Goal: Task Accomplishment & Management: Complete application form

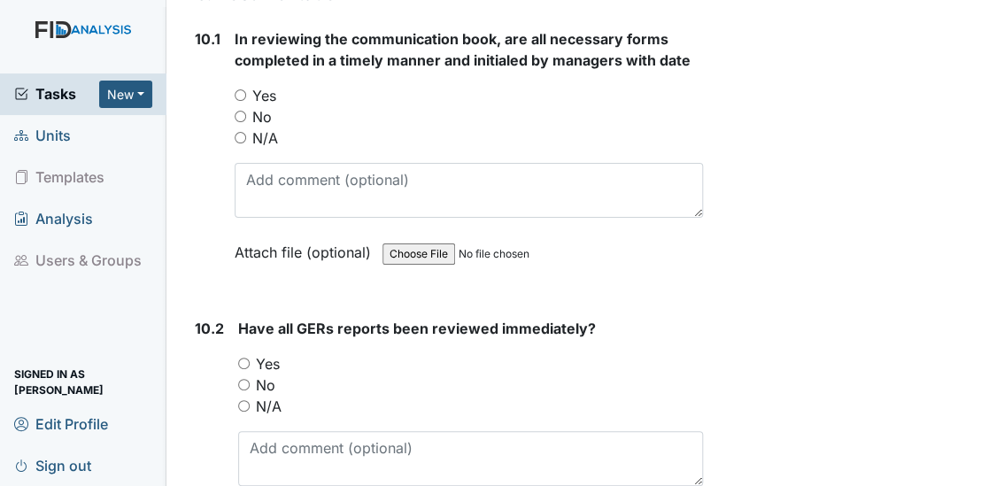
click at [239, 358] on input "Yes" at bounding box center [244, 364] width 12 height 12
radio input "true"
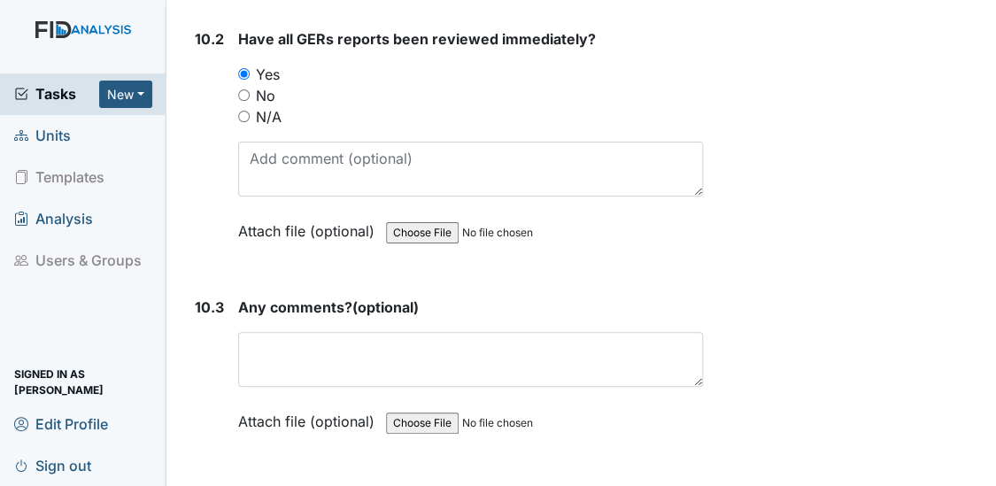
scroll to position [28851, 0]
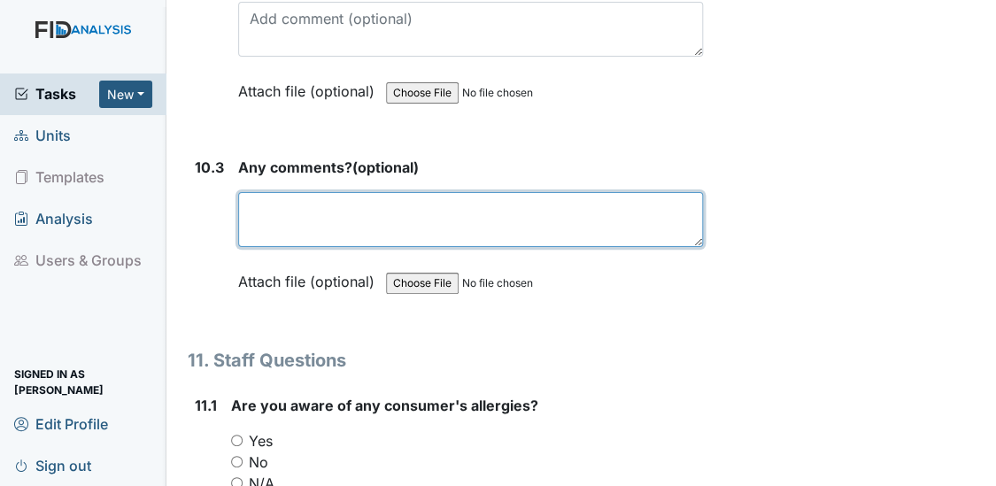
click at [335, 192] on textarea at bounding box center [471, 219] width 466 height 55
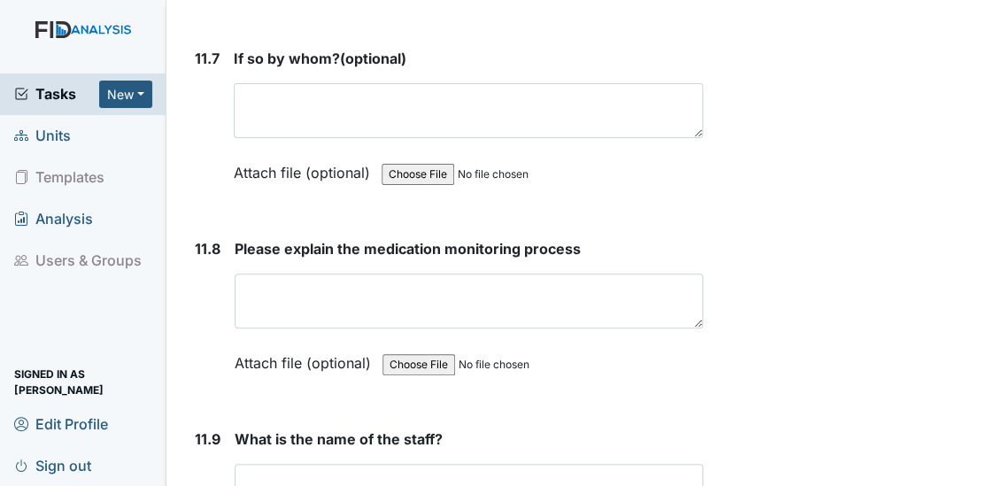
type textarea "NA"
click at [426, 464] on textarea at bounding box center [469, 491] width 469 height 55
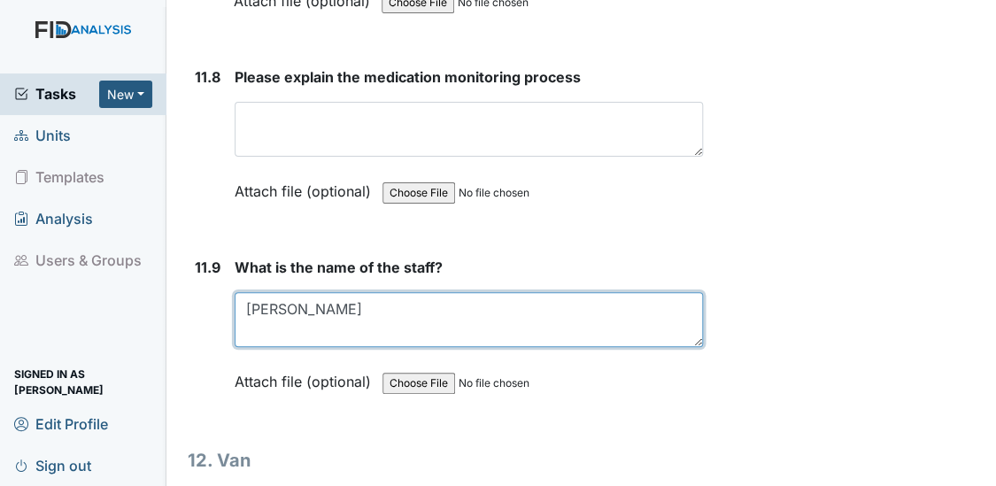
scroll to position [30962, 0]
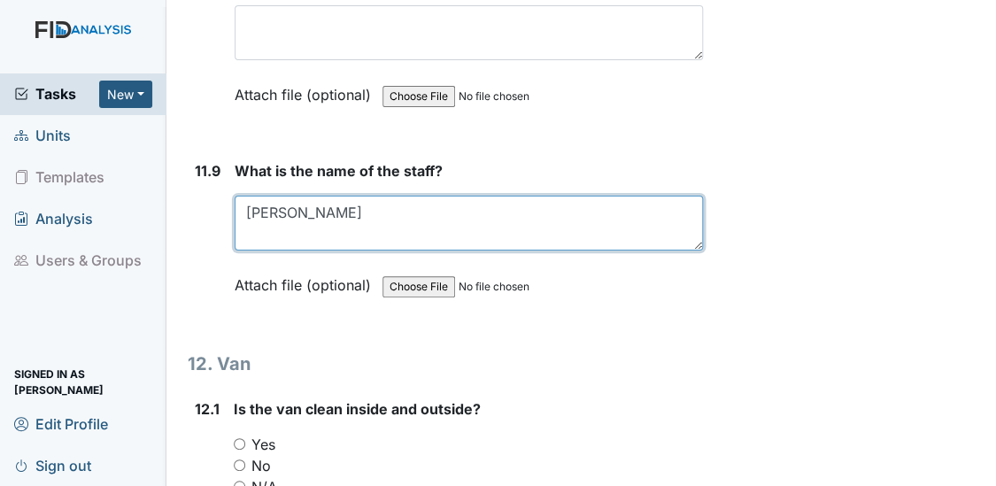
type textarea "[PERSON_NAME]"
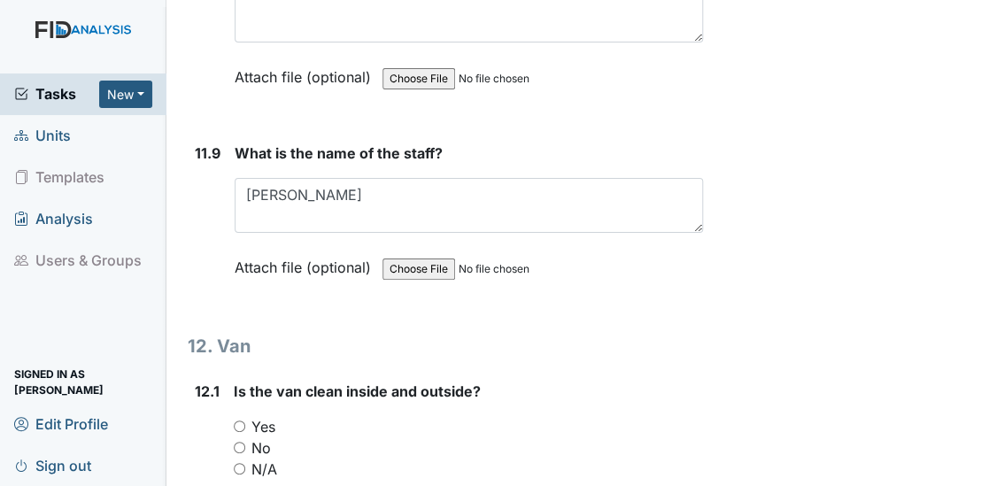
click at [239, 420] on input "Yes" at bounding box center [240, 426] width 12 height 12
radio input "true"
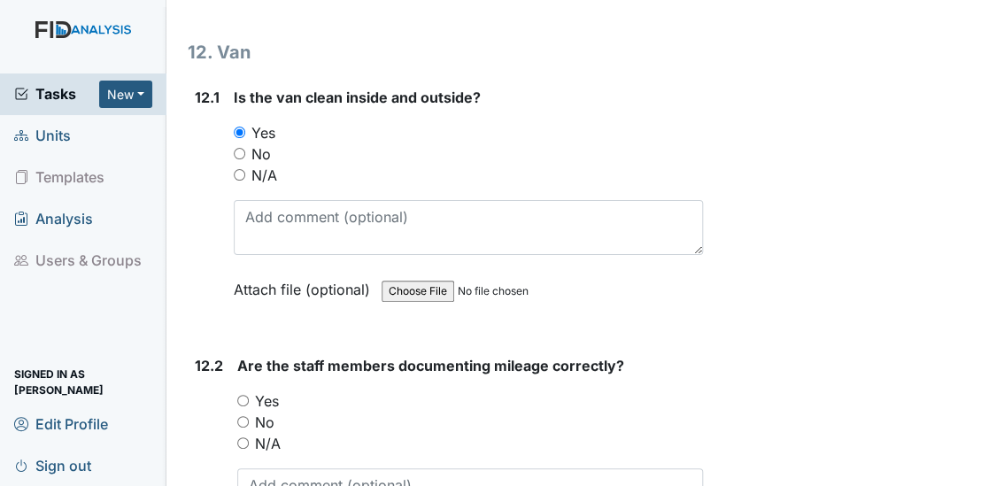
scroll to position [31424, 0]
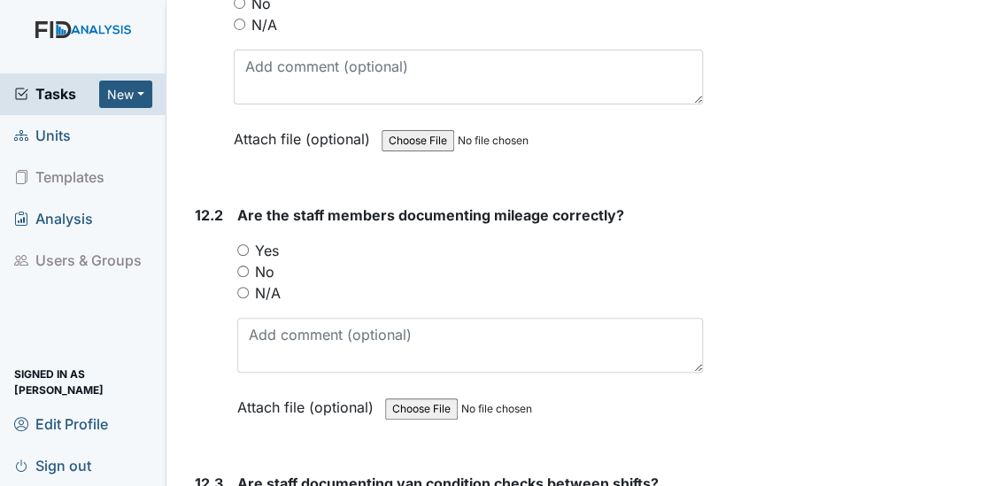
click at [240, 244] on input "Yes" at bounding box center [243, 250] width 12 height 12
radio input "true"
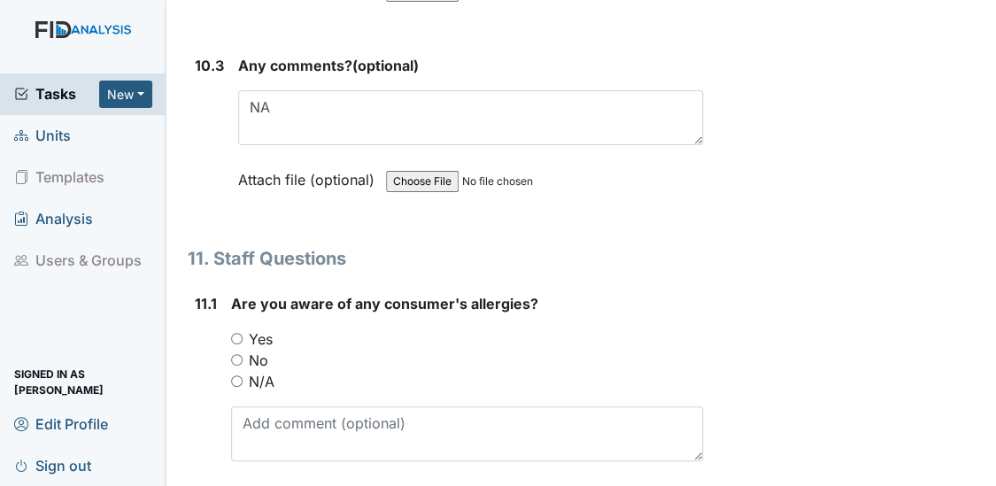
scroll to position [28931, 0]
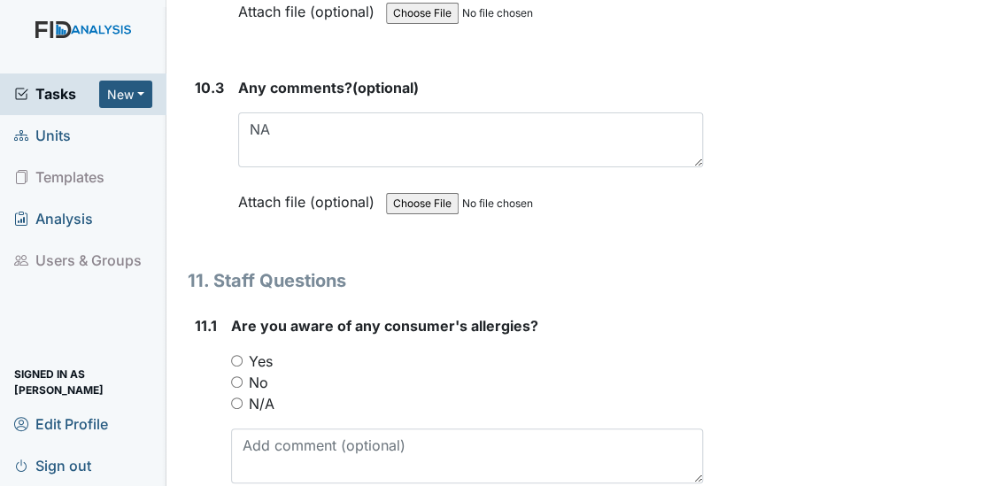
click at [235, 355] on input "Yes" at bounding box center [237, 361] width 12 height 12
radio input "true"
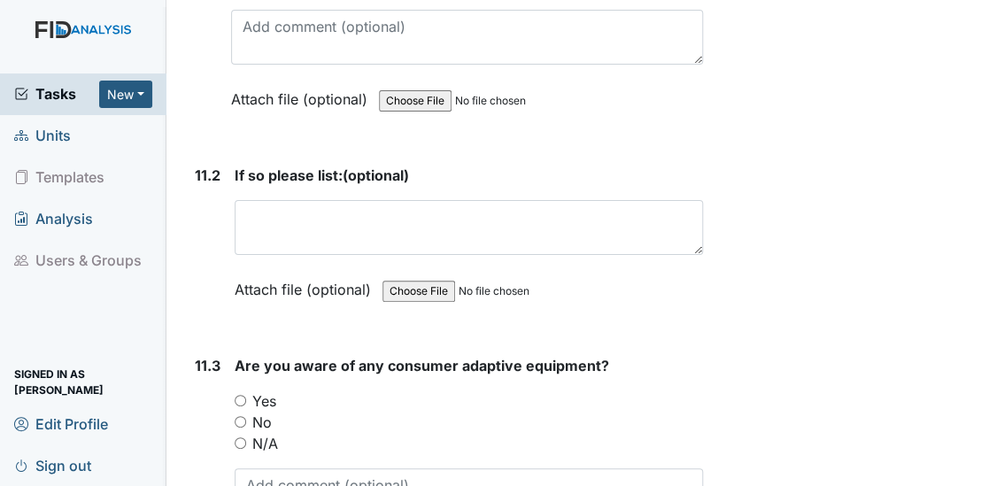
scroll to position [29382, 0]
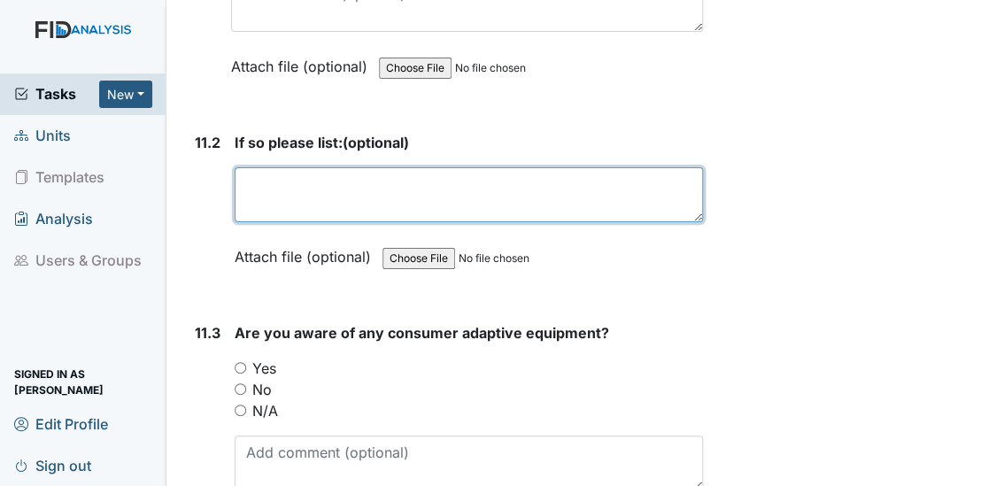
click at [384, 167] on textarea at bounding box center [469, 194] width 469 height 55
type textarea "[PERSON_NAME] to cats and dogs"
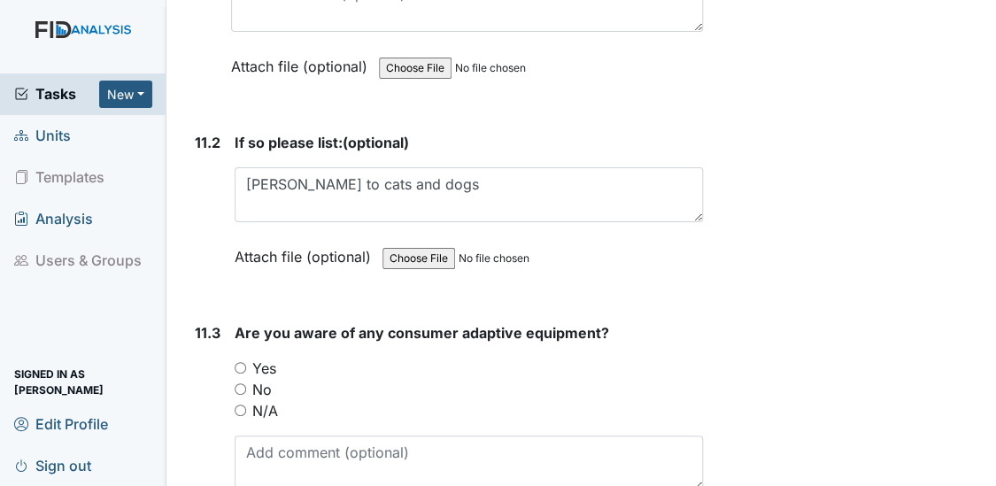
click at [236, 362] on input "Yes" at bounding box center [241, 368] width 12 height 12
radio input "true"
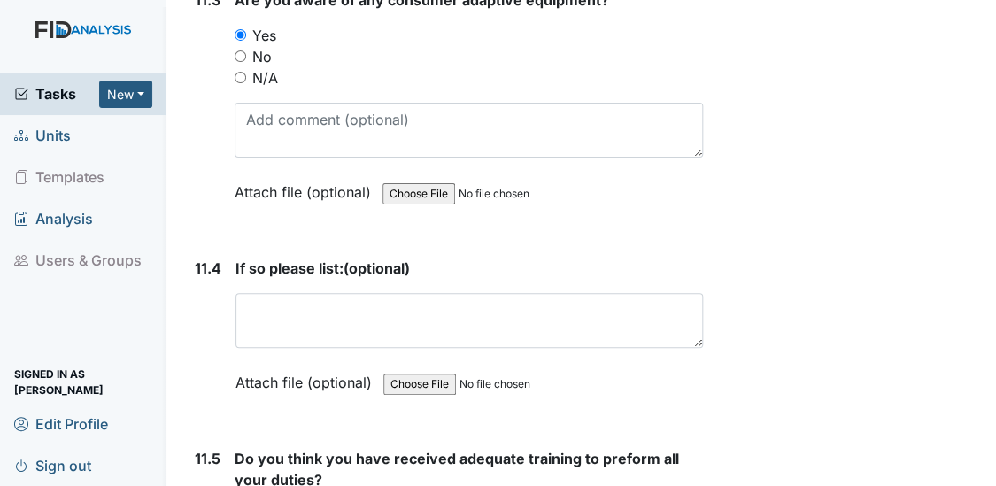
scroll to position [29811, 0]
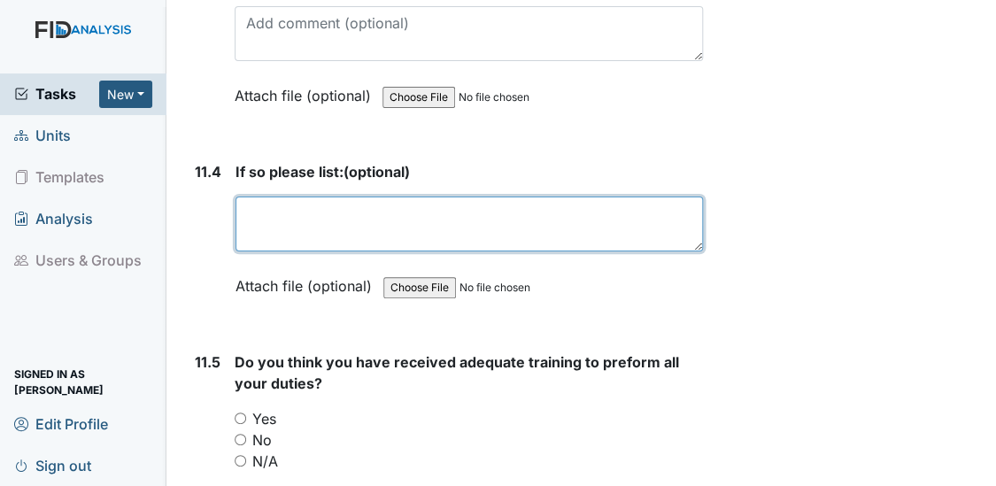
click at [308, 196] on textarea at bounding box center [469, 223] width 468 height 55
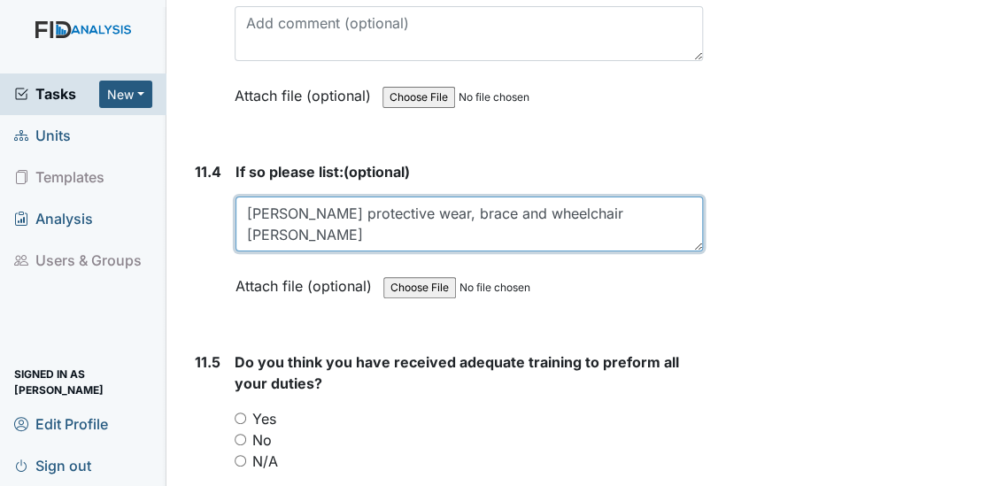
type textarea "[PERSON_NAME] protective wear, brace and wheelchair [PERSON_NAME]"
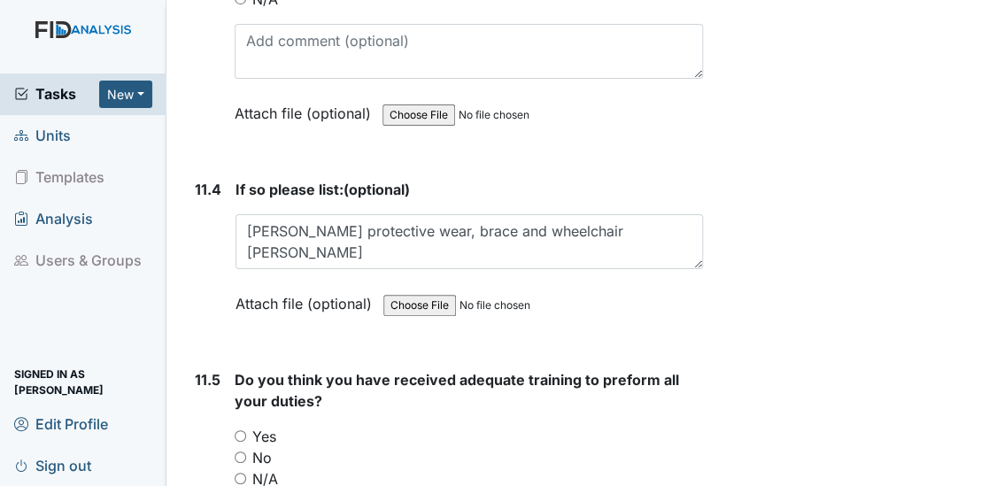
click at [238, 430] on input "Yes" at bounding box center [241, 436] width 12 height 12
radio input "true"
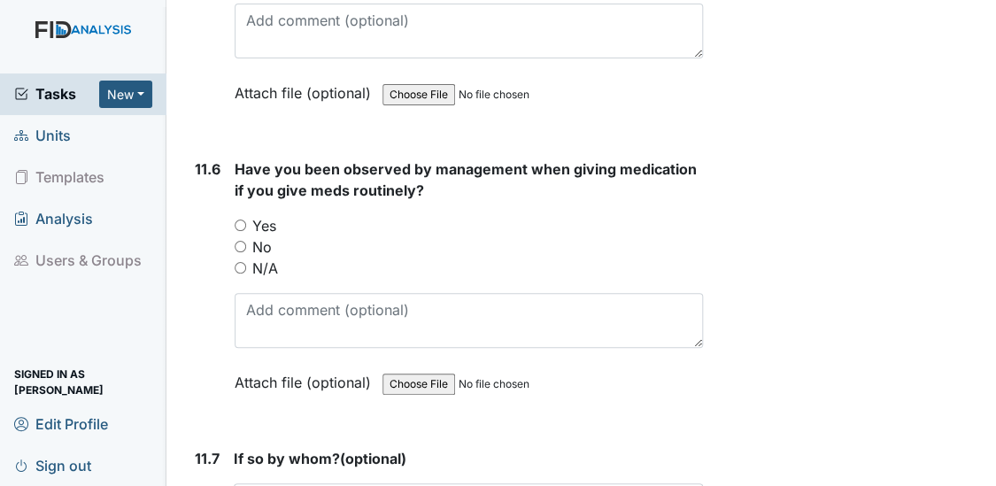
scroll to position [30315, 0]
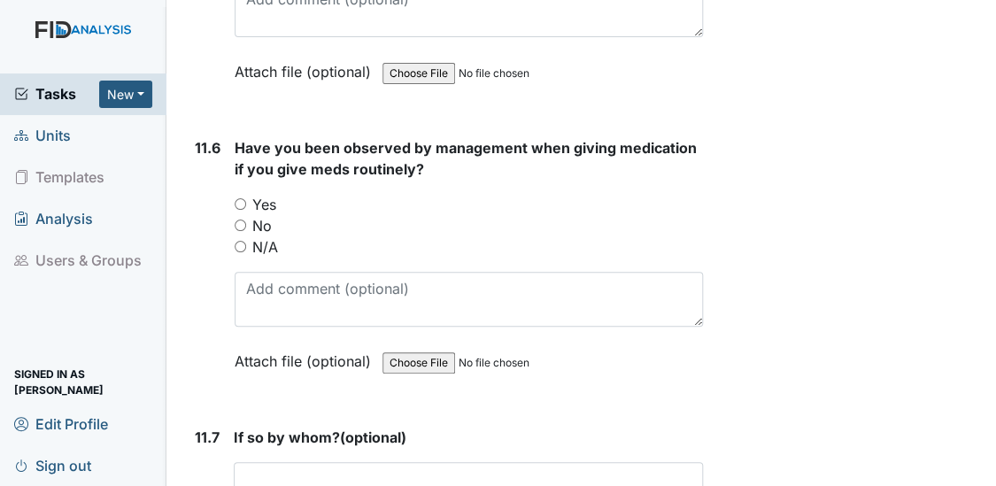
click at [236, 198] on input "Yes" at bounding box center [241, 204] width 12 height 12
radio input "true"
click at [250, 174] on div "Have you been observed by management when giving medication if you give meds ro…" at bounding box center [469, 260] width 469 height 247
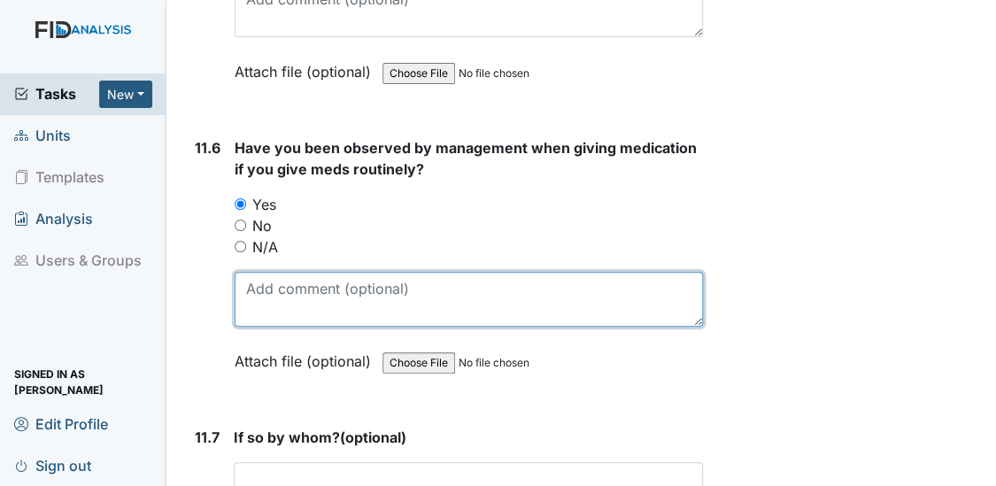
click at [253, 272] on textarea at bounding box center [469, 299] width 469 height 55
type textarea "[PERSON_NAME] and [PERSON_NAME]"
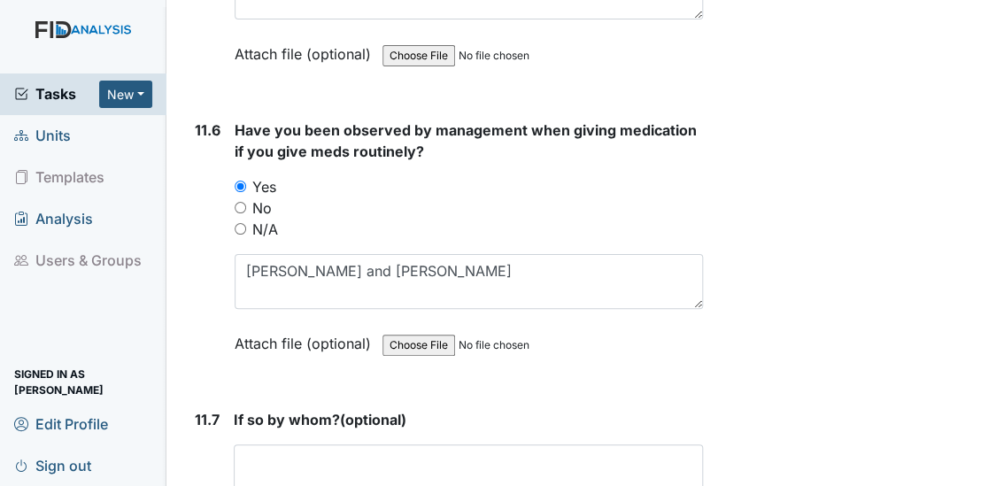
click at [290, 409] on div "If so by whom? (optional) This field is required. Attach file (optional) You ca…" at bounding box center [469, 483] width 470 height 148
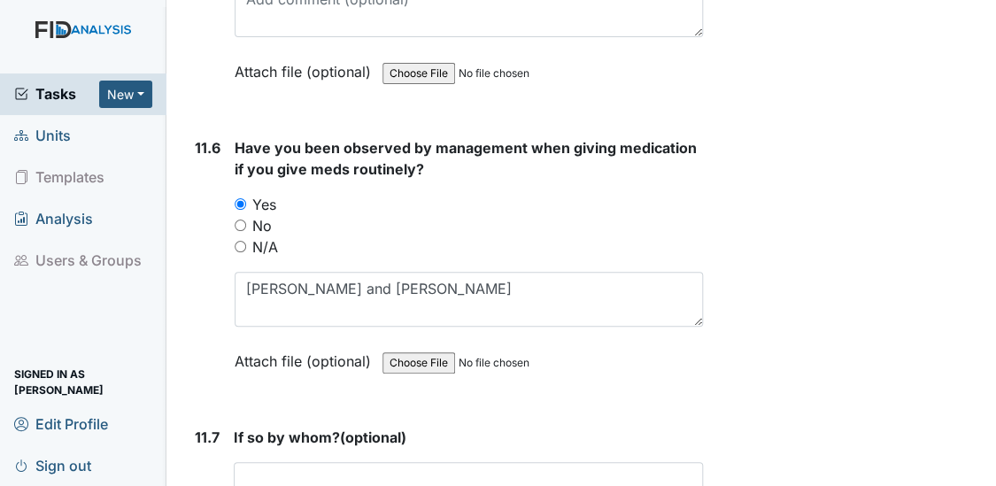
click at [277, 462] on textarea at bounding box center [469, 489] width 470 height 55
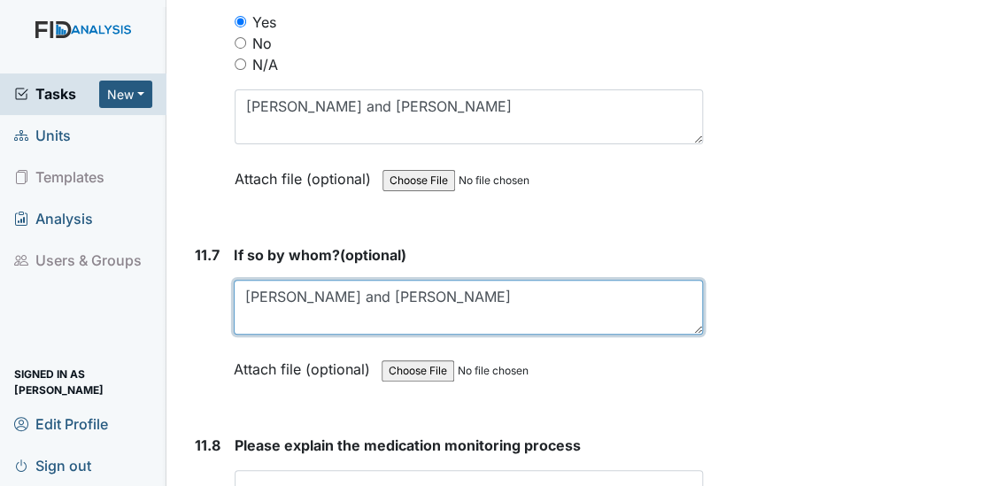
scroll to position [30540, 0]
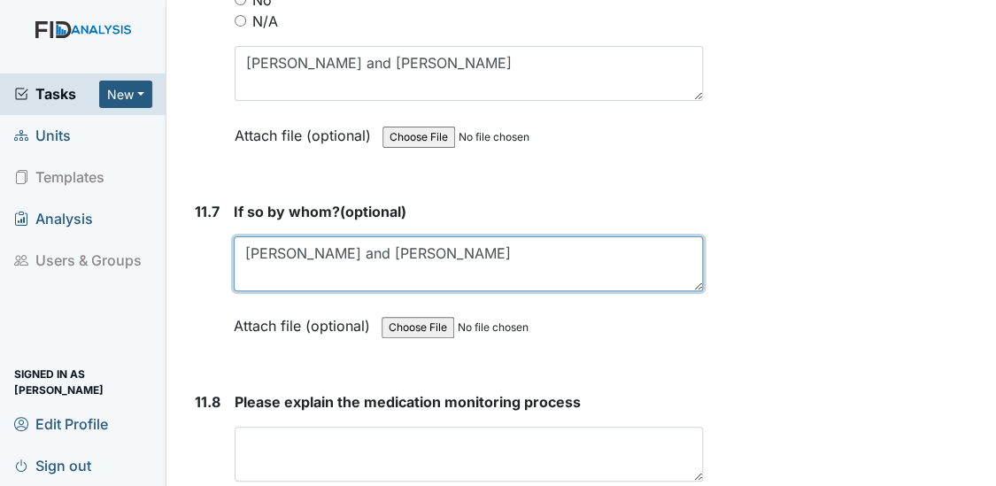
type textarea "[PERSON_NAME] and [PERSON_NAME]"
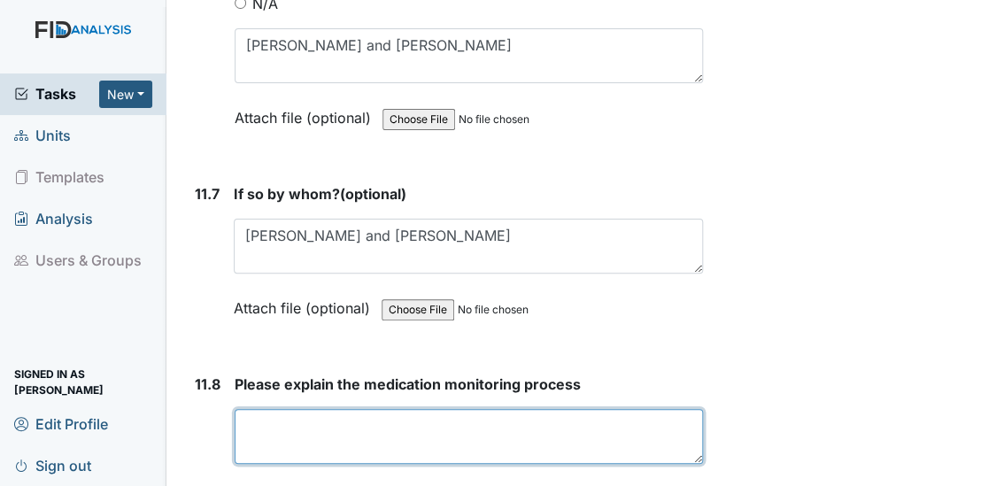
click at [326, 409] on textarea at bounding box center [469, 436] width 469 height 55
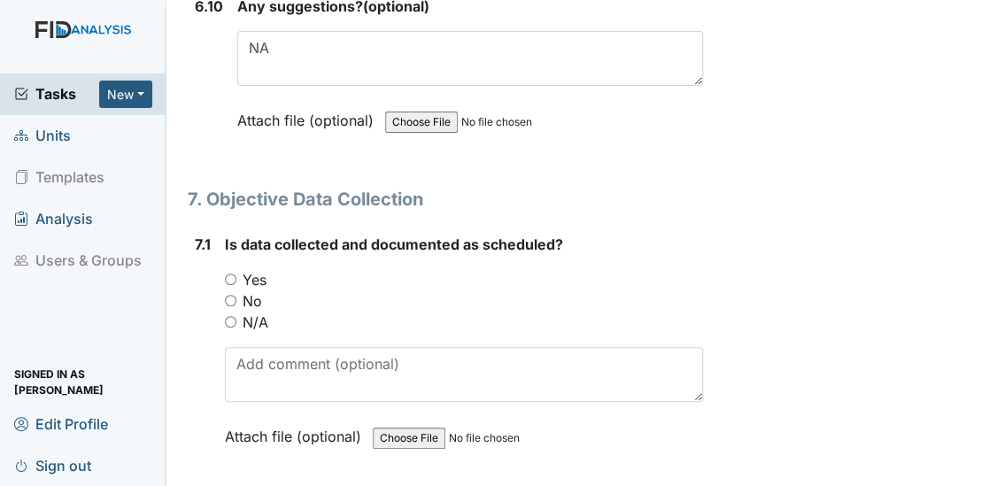
scroll to position [12824, 0]
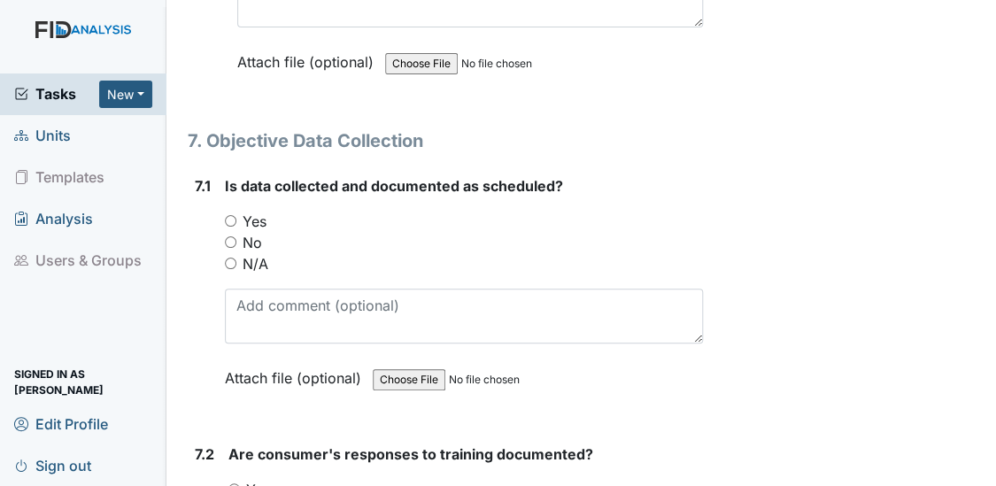
type textarea "sign the med book Compare the MAR to the blister pack 3x's Highlight the bliste…"
click at [228, 215] on input "Yes" at bounding box center [231, 221] width 12 height 12
radio input "true"
click at [235, 483] on input "Yes" at bounding box center [234, 489] width 12 height 12
radio input "true"
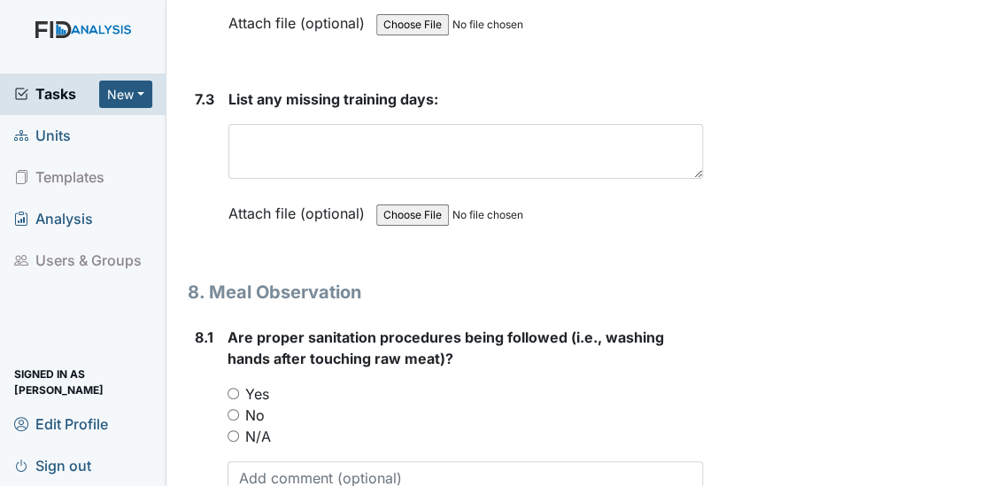
scroll to position [13479, 0]
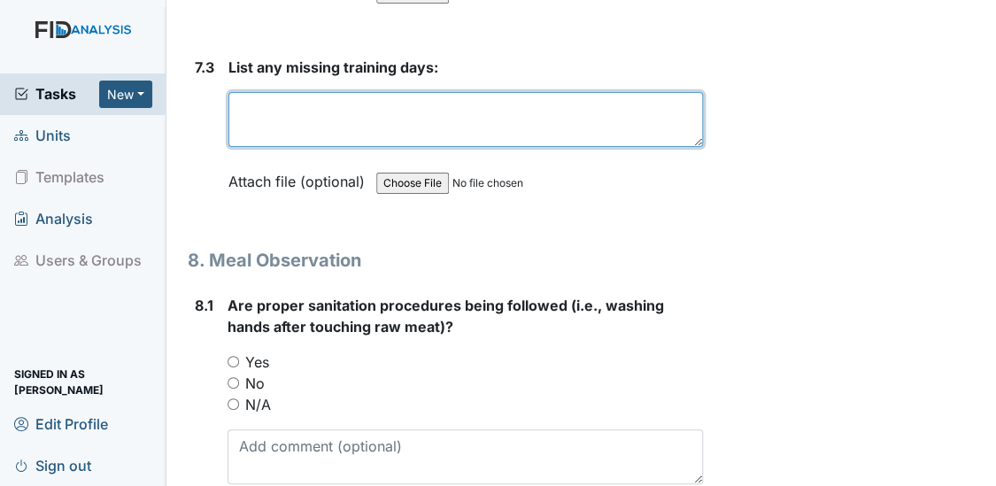
click at [300, 92] on textarea at bounding box center [465, 119] width 475 height 55
type textarea "NA"
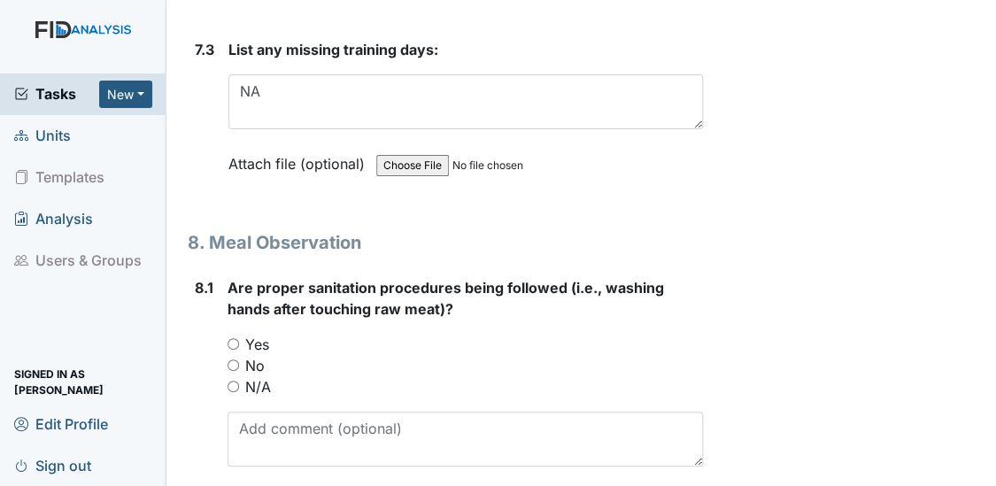
click at [232, 338] on input "Yes" at bounding box center [233, 344] width 12 height 12
radio input "true"
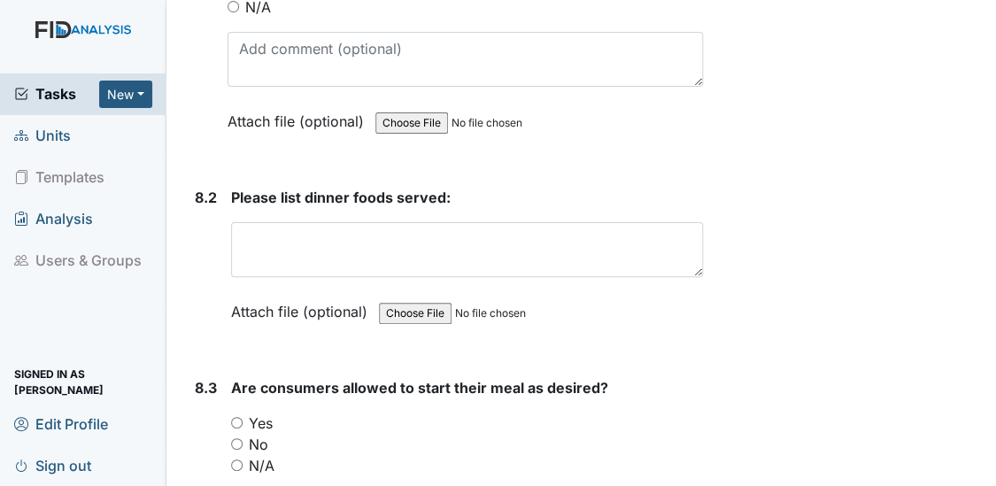
scroll to position [13950, 0]
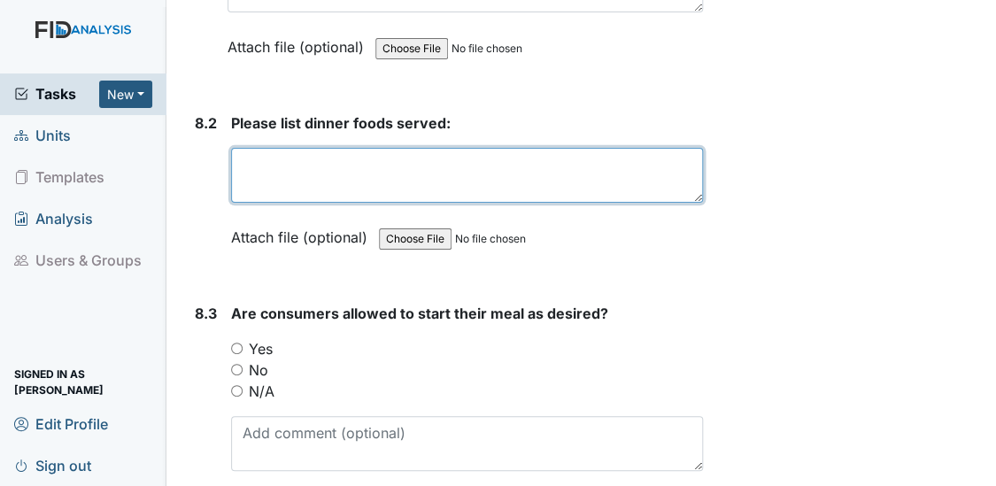
click at [274, 148] on textarea at bounding box center [467, 175] width 473 height 55
type textarea "Baked chicken Mashed potatoes Green beans Corn bread Milk Water Juice Peaches"
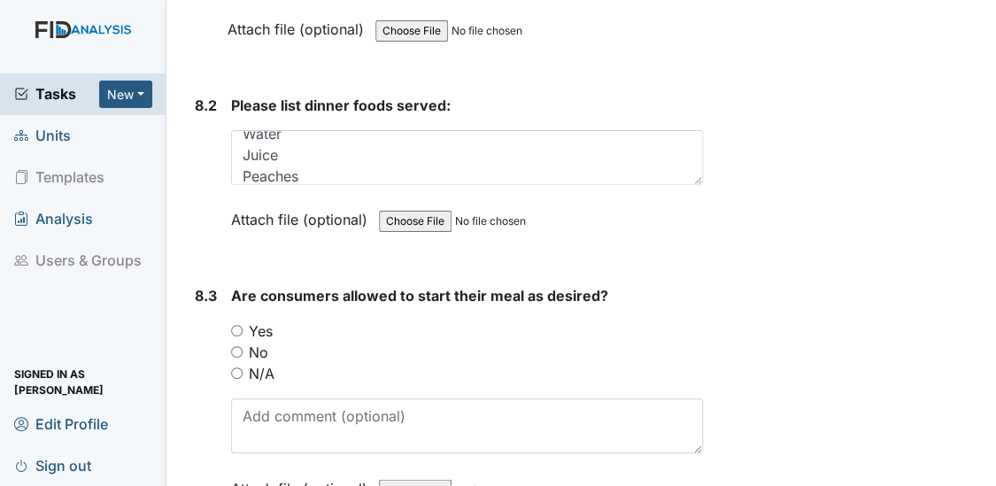
click at [235, 325] on input "Yes" at bounding box center [237, 331] width 12 height 12
radio input "true"
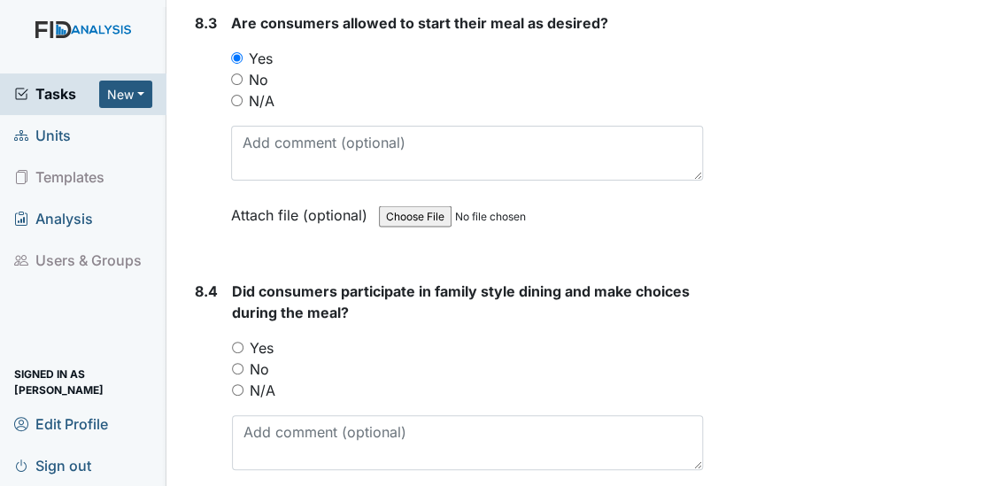
scroll to position [14273, 0]
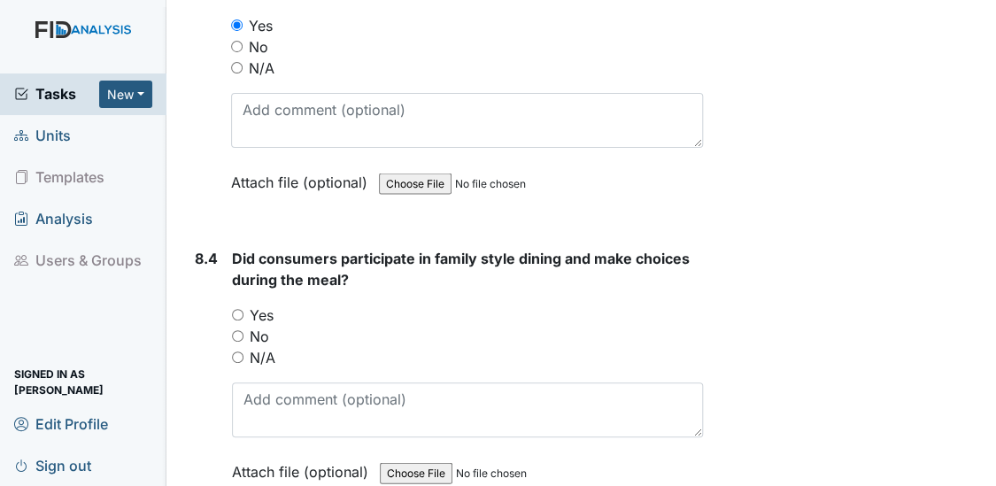
click at [238, 309] on input "Yes" at bounding box center [238, 315] width 12 height 12
radio input "true"
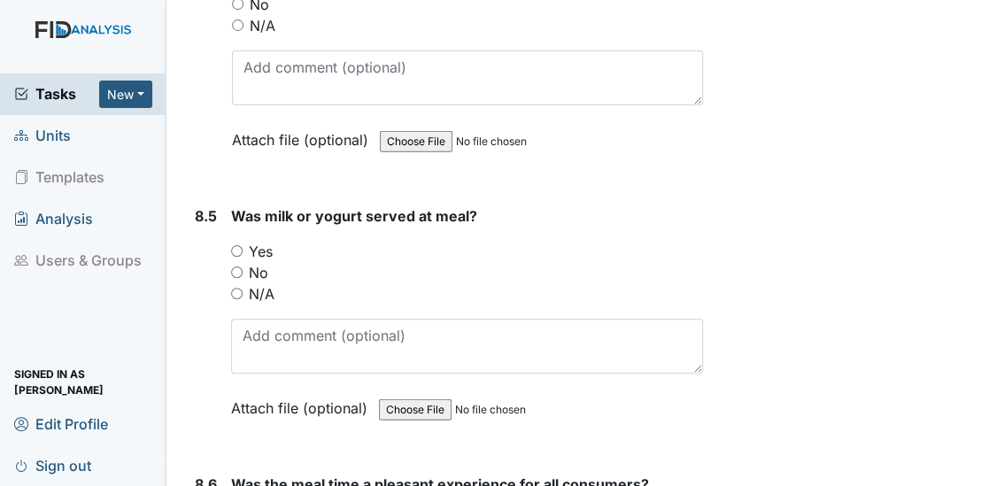
scroll to position [14744, 0]
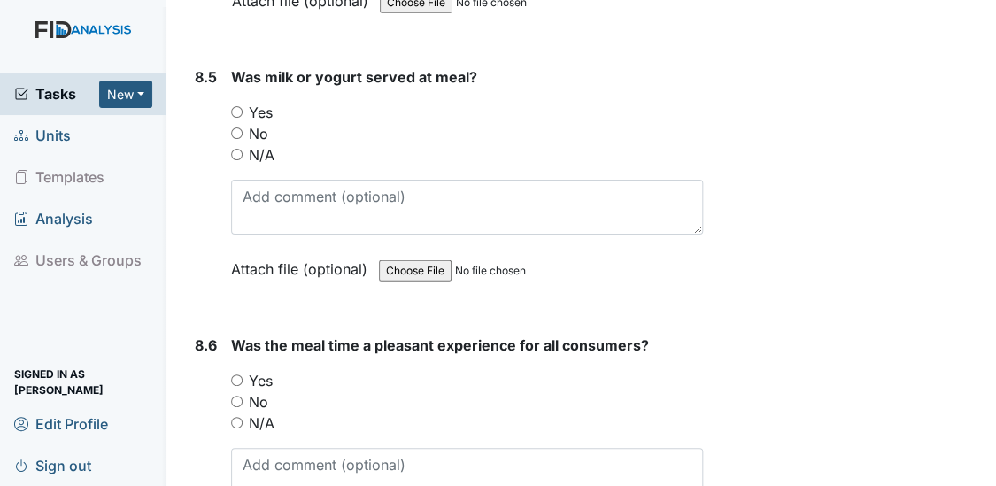
click at [236, 106] on input "Yes" at bounding box center [237, 112] width 12 height 12
radio input "true"
click at [236, 374] on input "Yes" at bounding box center [237, 380] width 12 height 12
radio input "true"
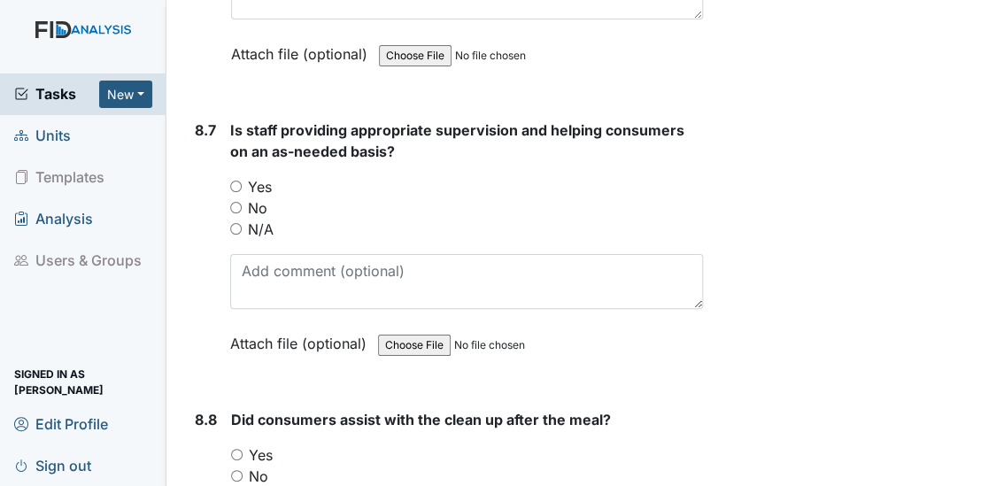
scroll to position [15270, 0]
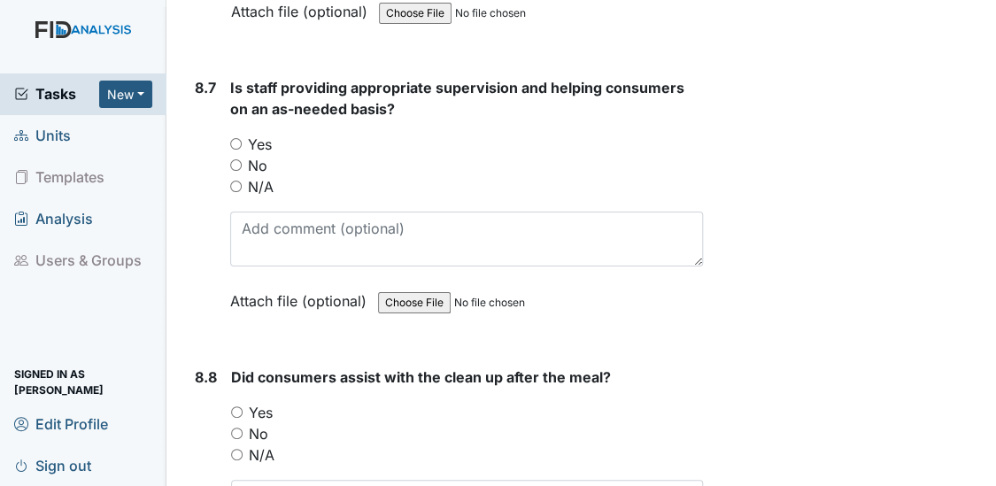
click at [233, 138] on input "Yes" at bounding box center [236, 144] width 12 height 12
radio input "true"
click at [237, 406] on input "Yes" at bounding box center [237, 412] width 12 height 12
radio input "true"
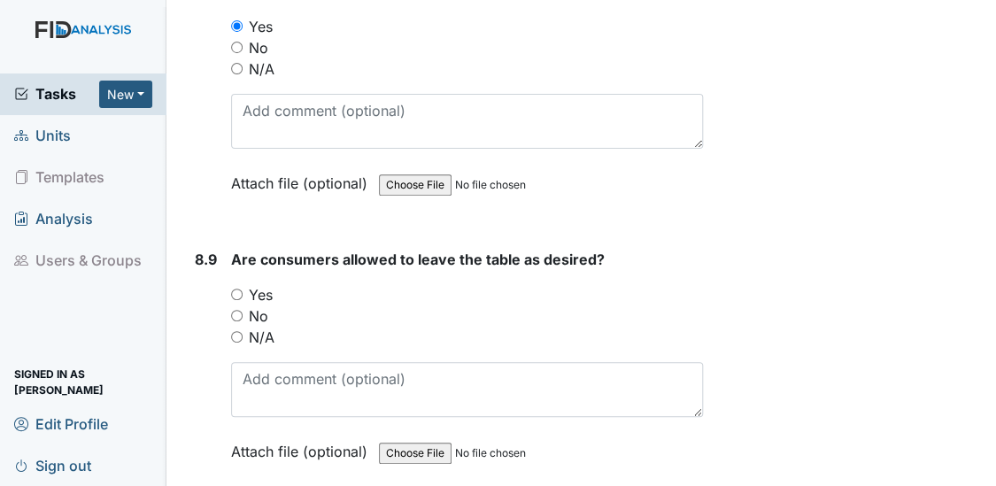
scroll to position [15806, 0]
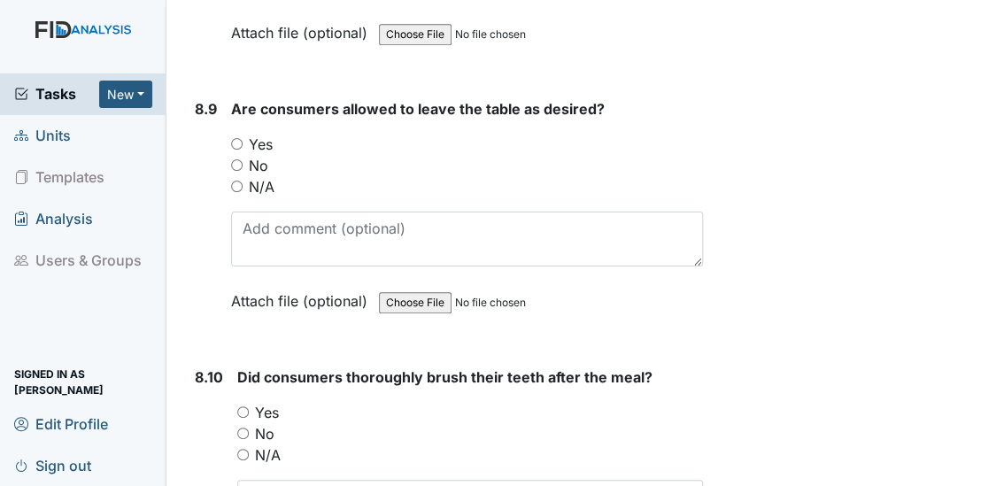
click at [236, 138] on input "Yes" at bounding box center [237, 144] width 12 height 12
radio input "true"
click at [244, 406] on input "Yes" at bounding box center [243, 412] width 12 height 12
radio input "true"
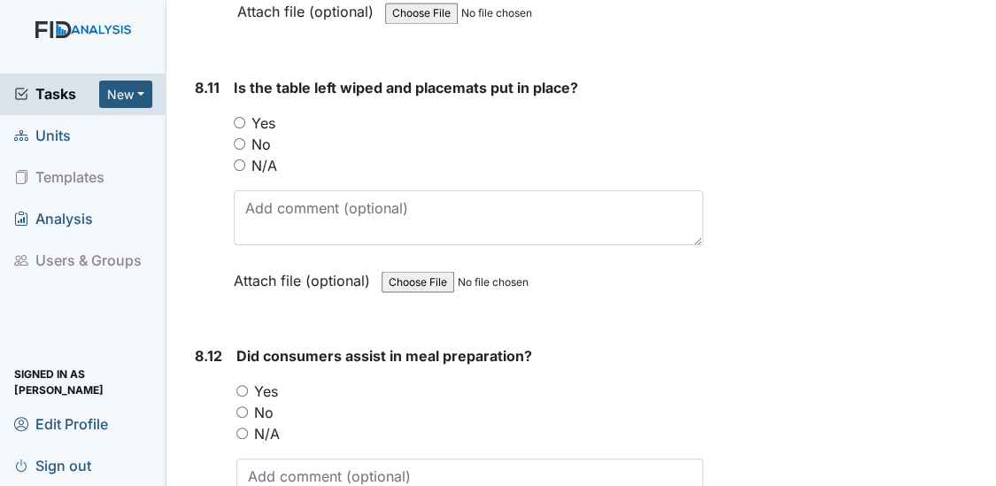
scroll to position [16354, 0]
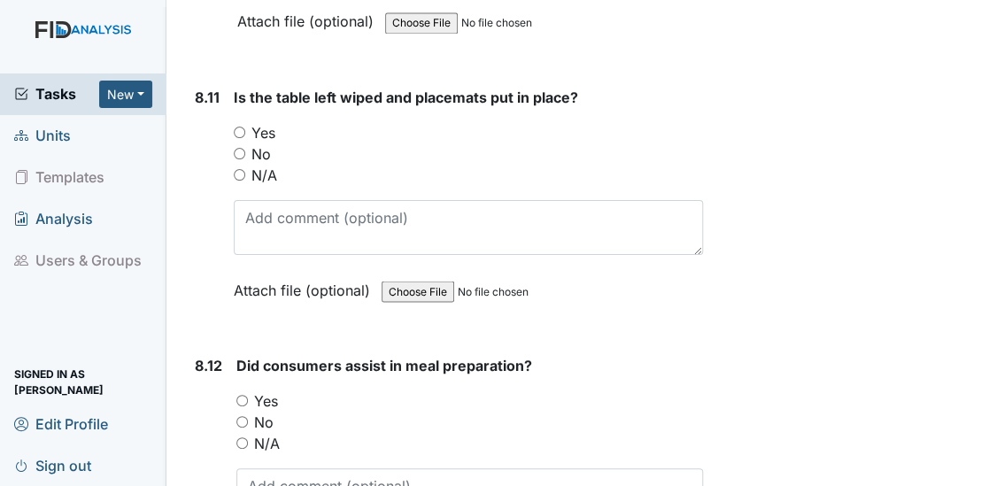
click at [240, 127] on input "Yes" at bounding box center [240, 133] width 12 height 12
radio input "true"
click at [241, 395] on input "Yes" at bounding box center [242, 401] width 12 height 12
radio input "true"
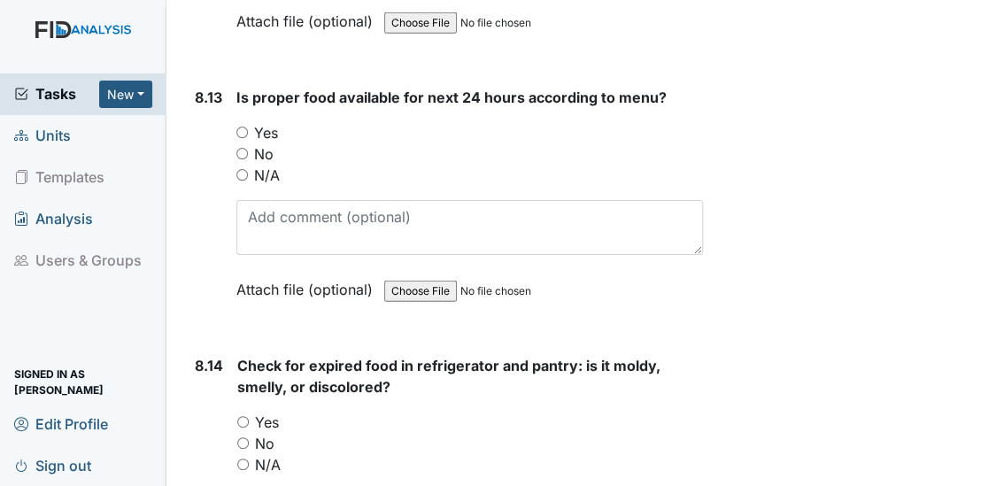
scroll to position [16901, 0]
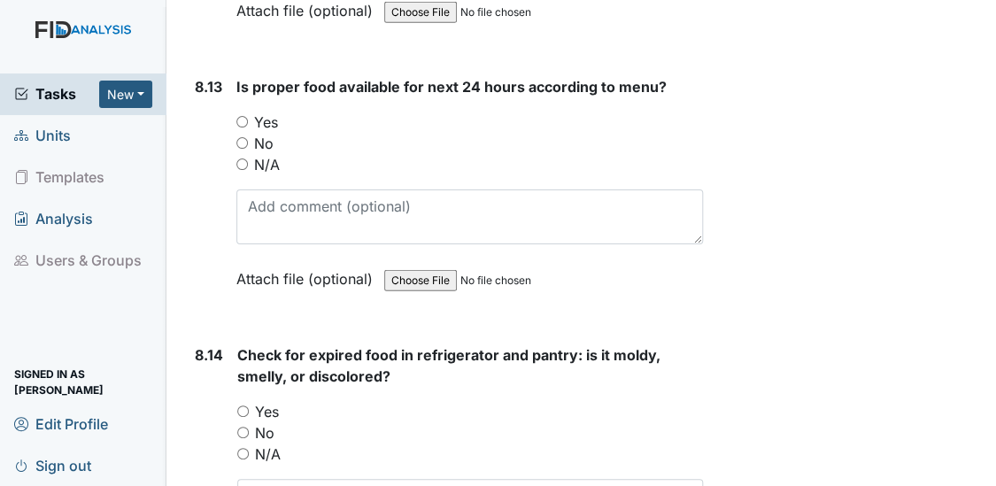
click at [240, 116] on input "Yes" at bounding box center [242, 122] width 12 height 12
radio input "true"
click at [238, 405] on input "Yes" at bounding box center [243, 411] width 12 height 12
radio input "true"
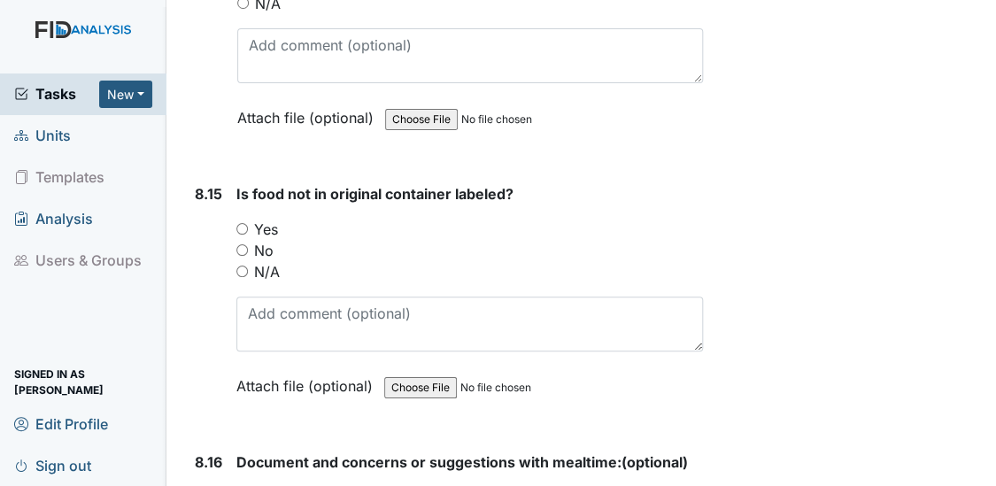
scroll to position [17394, 0]
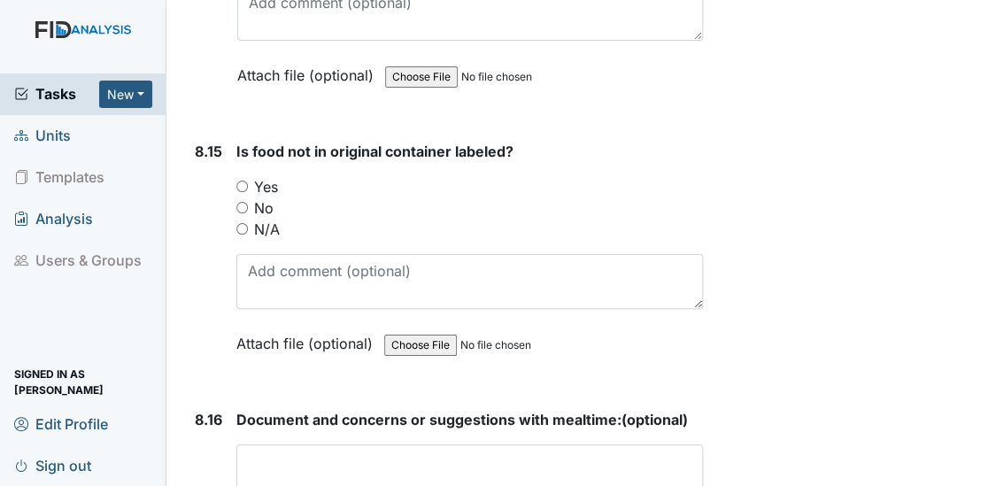
click at [242, 181] on input "Yes" at bounding box center [242, 187] width 12 height 12
radio input "true"
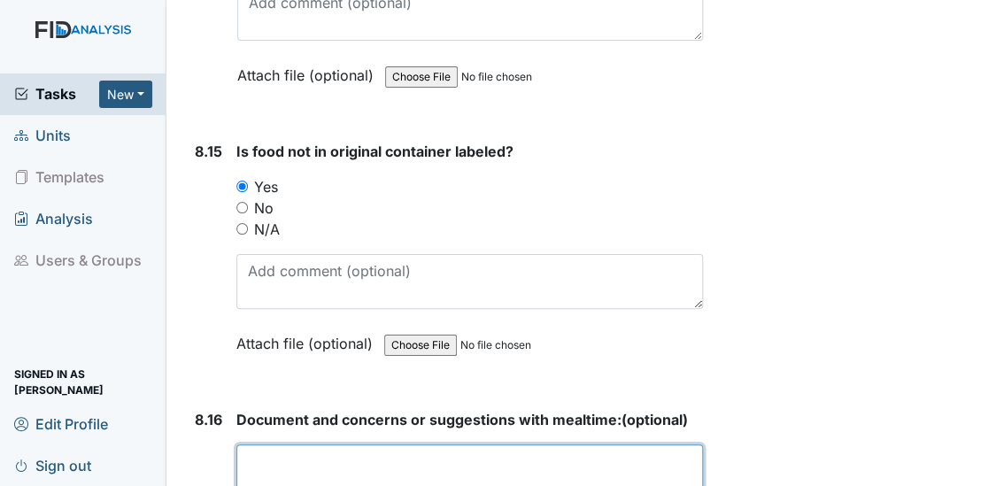
click at [278, 444] on textarea at bounding box center [469, 471] width 467 height 55
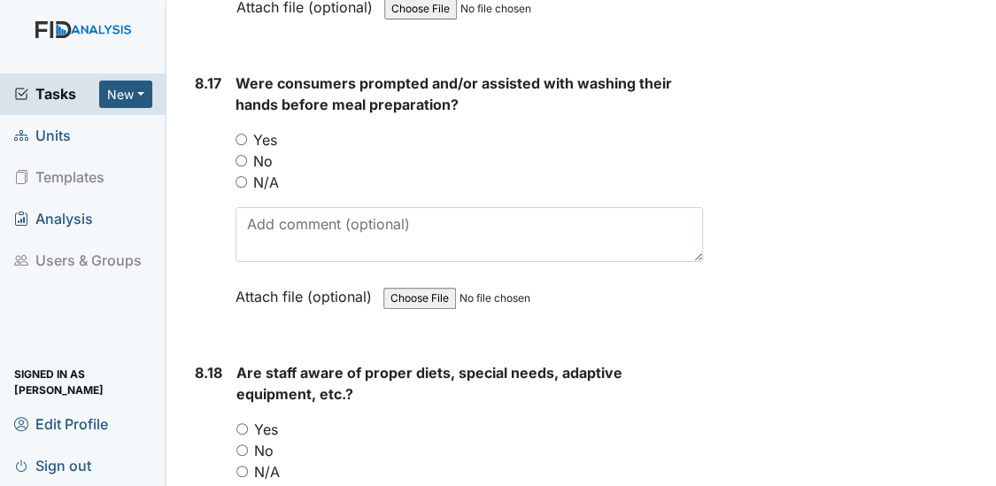
scroll to position [17930, 0]
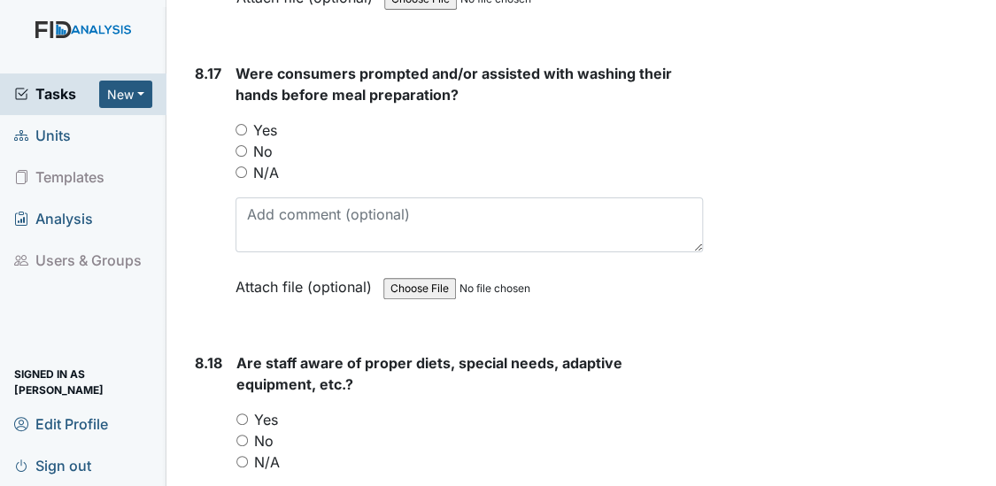
type textarea "NA"
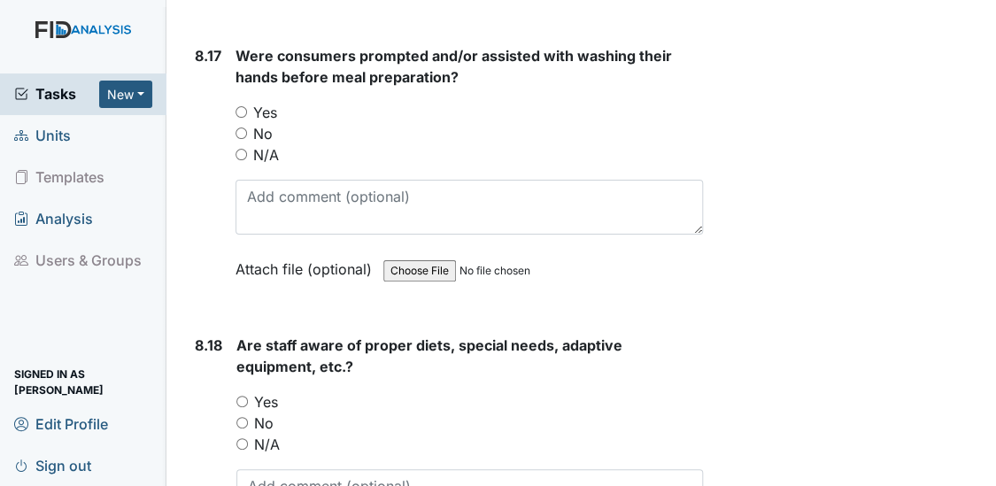
click at [239, 106] on input "Yes" at bounding box center [241, 112] width 12 height 12
radio input "true"
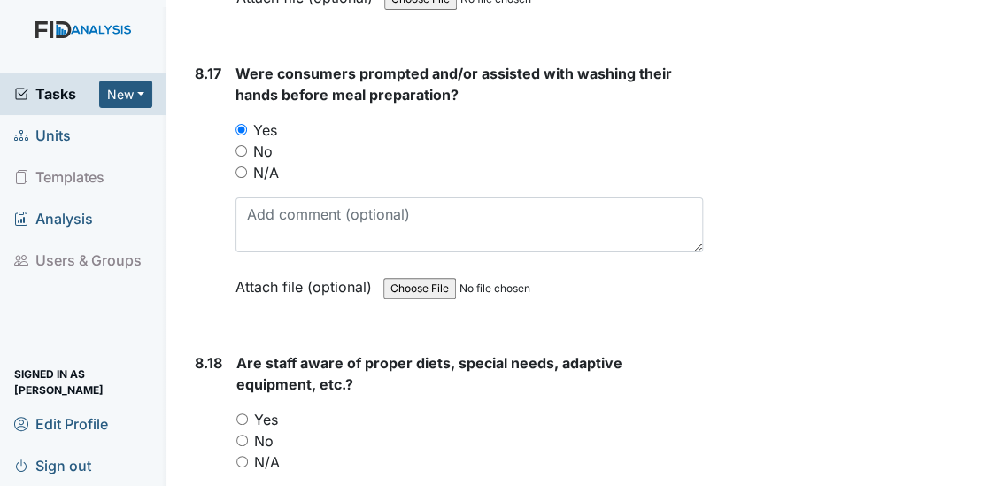
click at [240, 413] on input "Yes" at bounding box center [242, 419] width 12 height 12
radio input "true"
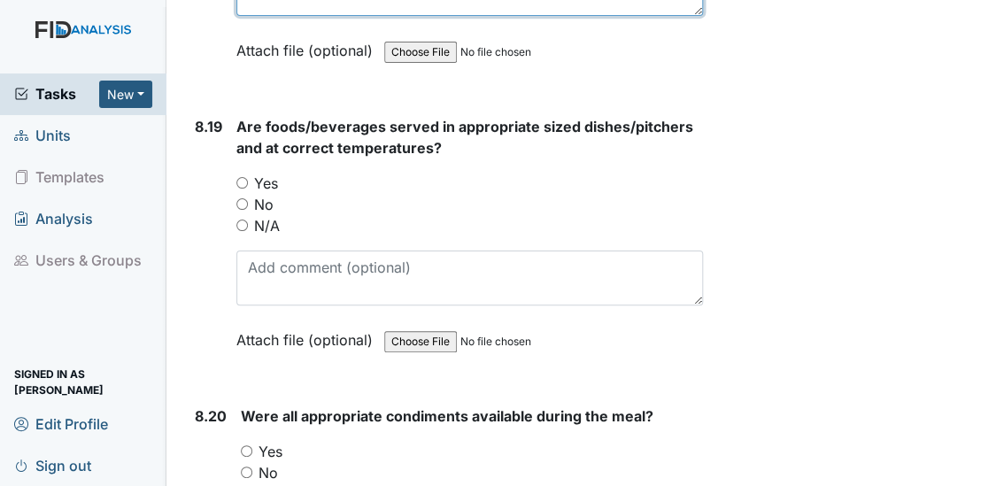
scroll to position [18488, 0]
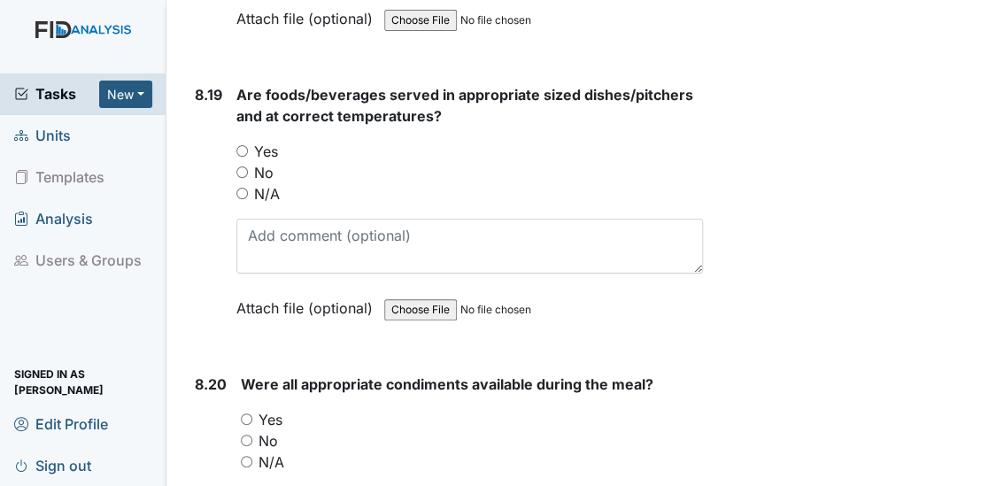
type textarea "RG did not want chicken, had nuggets"
click at [239, 145] on input "Yes" at bounding box center [242, 151] width 12 height 12
radio input "true"
click at [247, 413] on input "Yes" at bounding box center [247, 419] width 12 height 12
radio input "true"
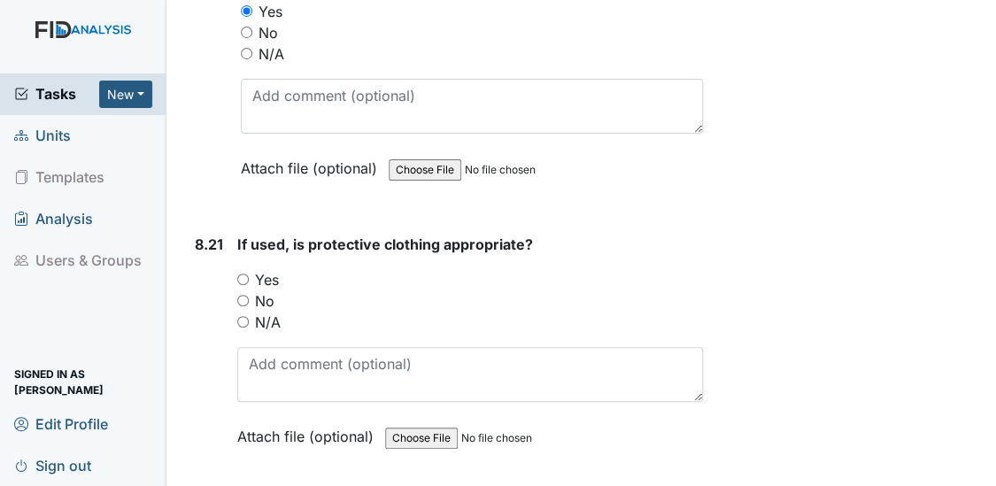
scroll to position [19035, 0]
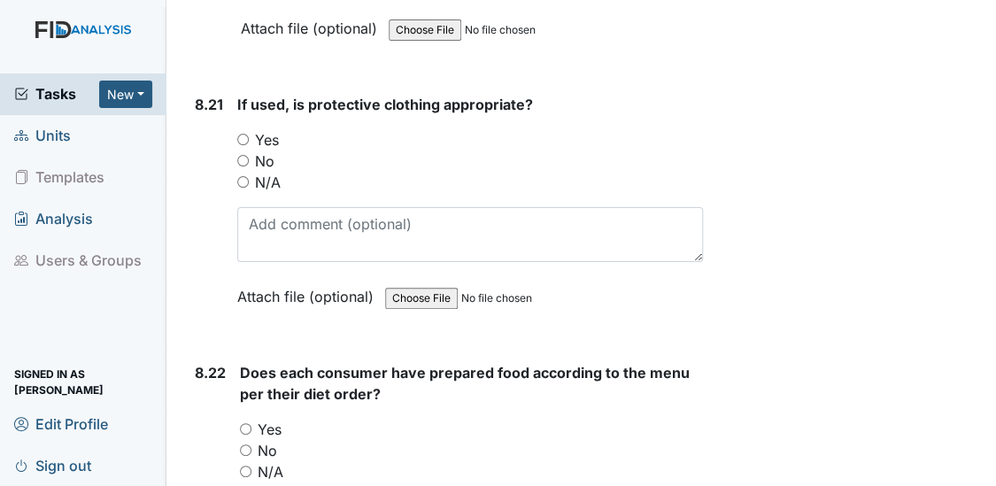
click at [243, 134] on input "Yes" at bounding box center [243, 140] width 12 height 12
radio input "true"
click at [246, 423] on input "Yes" at bounding box center [246, 429] width 12 height 12
radio input "true"
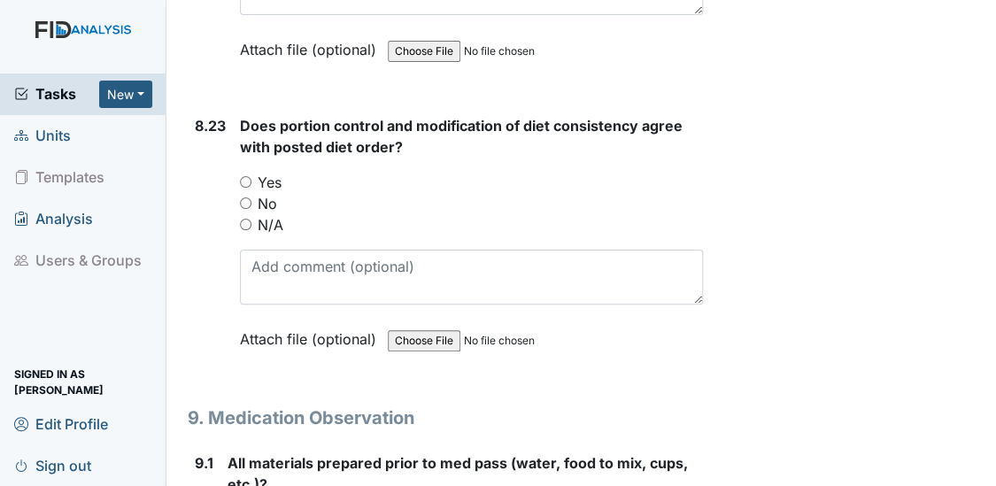
scroll to position [19604, 0]
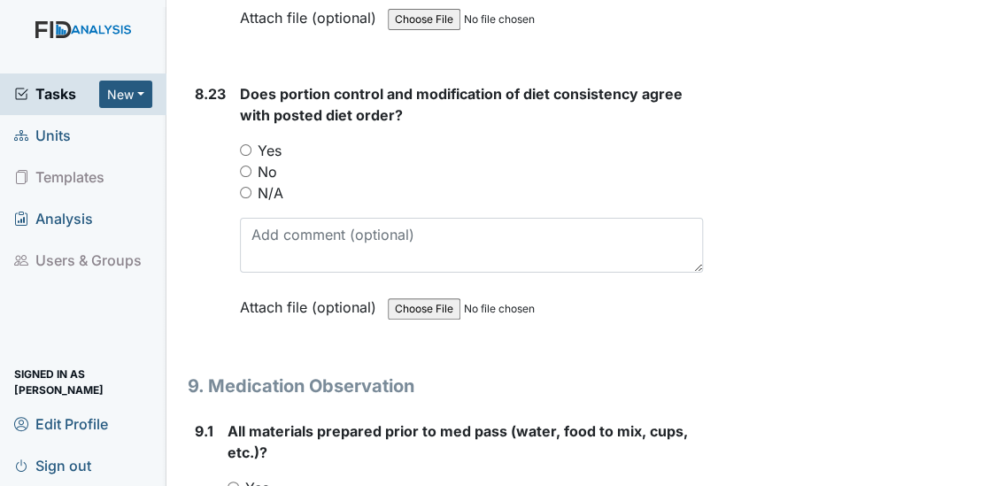
click at [244, 144] on input "Yes" at bounding box center [246, 150] width 12 height 12
radio input "true"
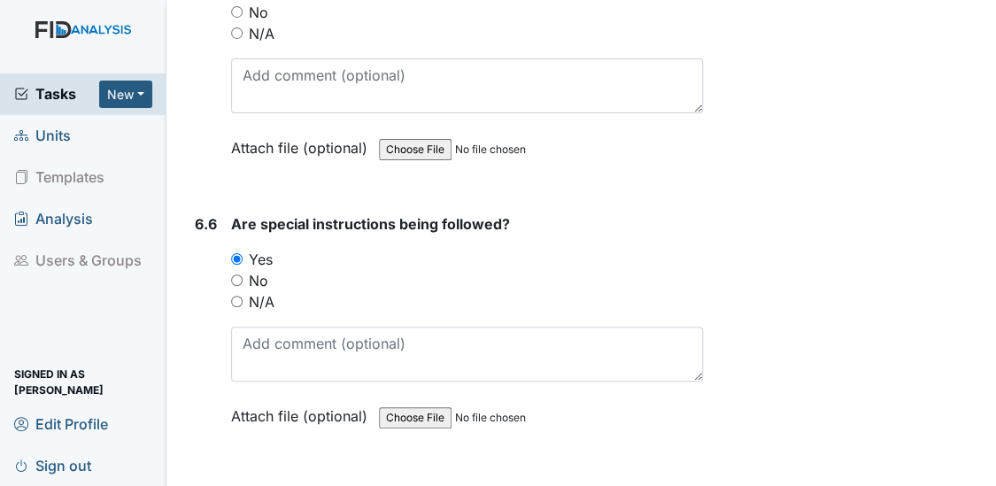
scroll to position [11098, 0]
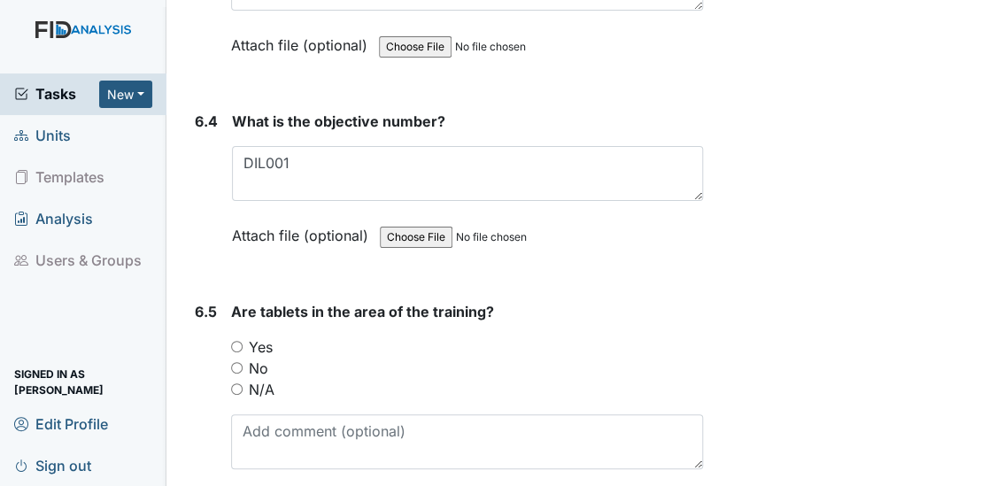
click at [240, 362] on input "No" at bounding box center [237, 368] width 12 height 12
radio input "true"
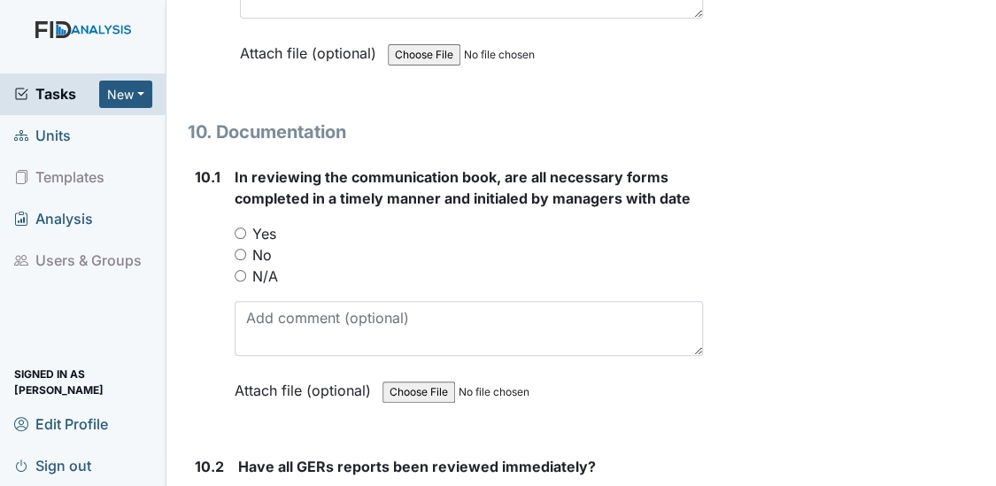
scroll to position [28370, 0]
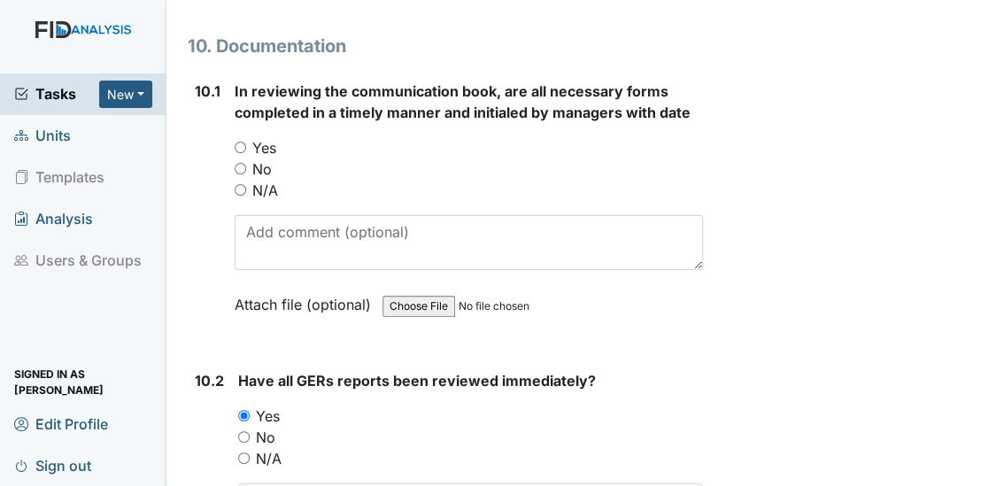
click at [245, 137] on div "Yes" at bounding box center [469, 147] width 469 height 21
click at [240, 142] on input "Yes" at bounding box center [241, 148] width 12 height 12
radio input "true"
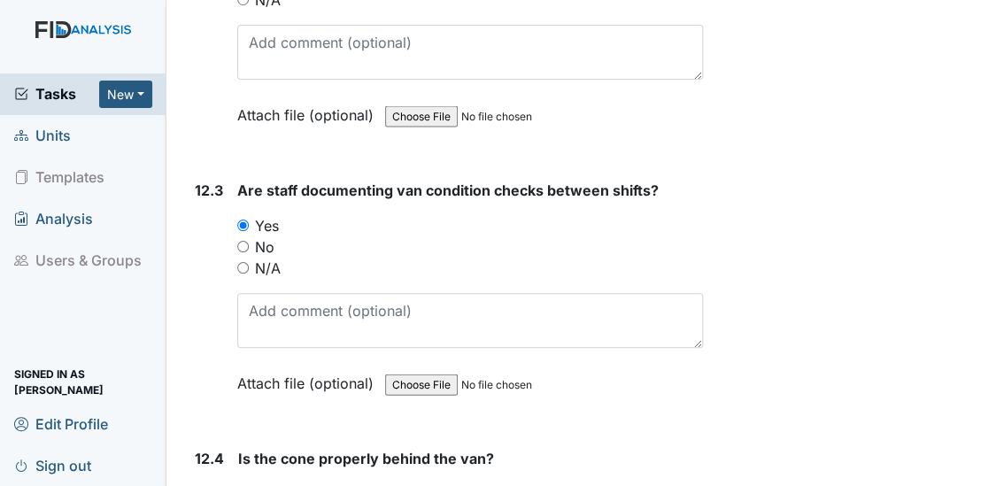
scroll to position [31856, 0]
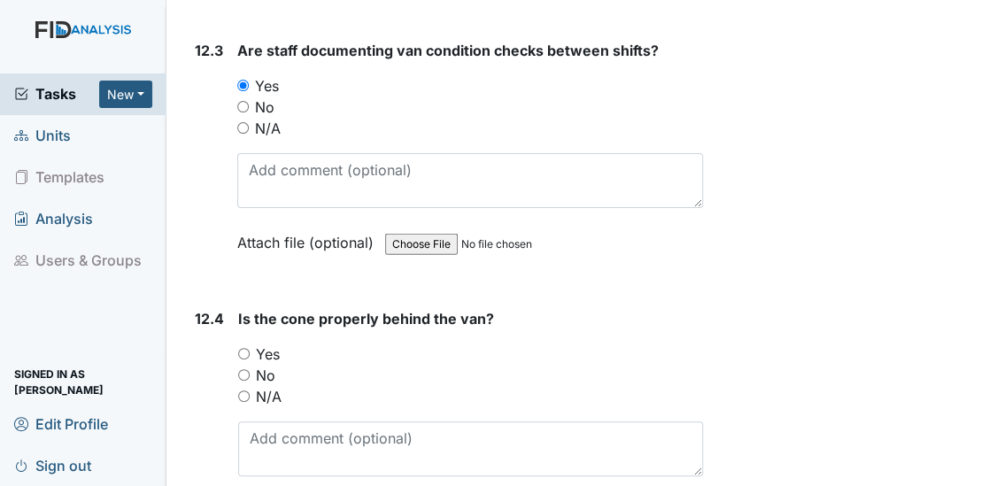
click at [242, 348] on input "Yes" at bounding box center [244, 354] width 12 height 12
radio input "true"
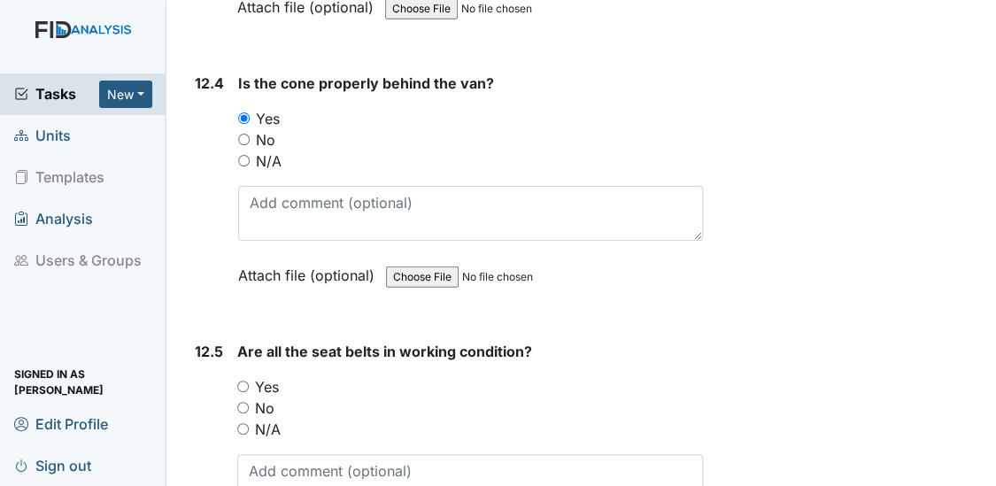
scroll to position [32162, 0]
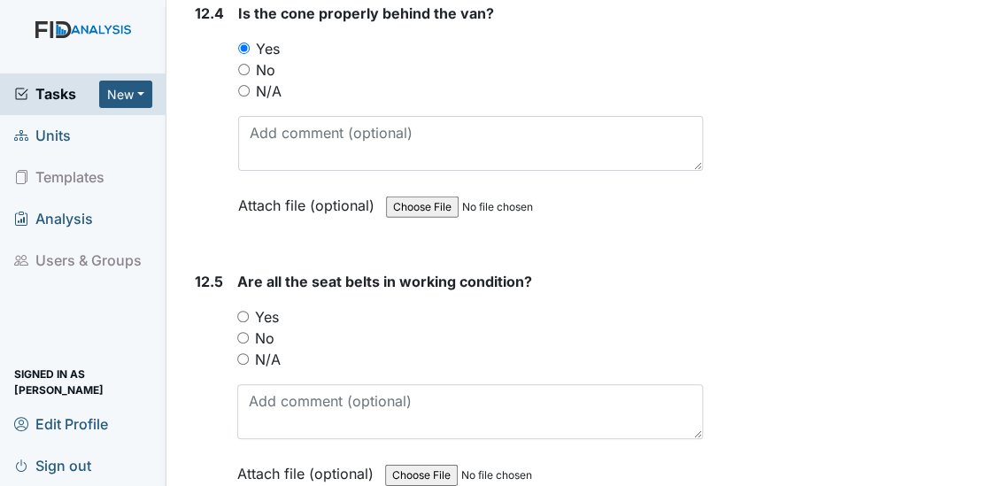
click at [239, 311] on input "Yes" at bounding box center [243, 317] width 12 height 12
radio input "true"
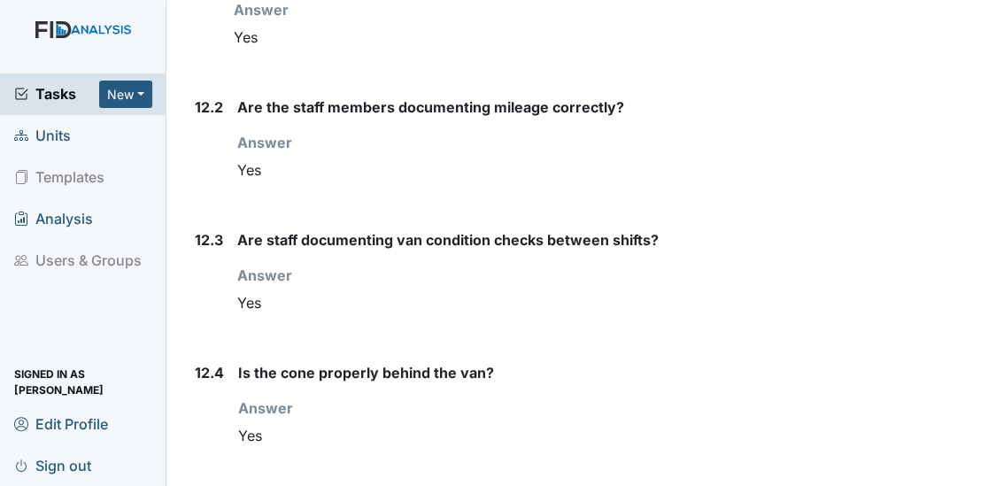
scroll to position [17787, 0]
